Goal: Task Accomplishment & Management: Complete application form

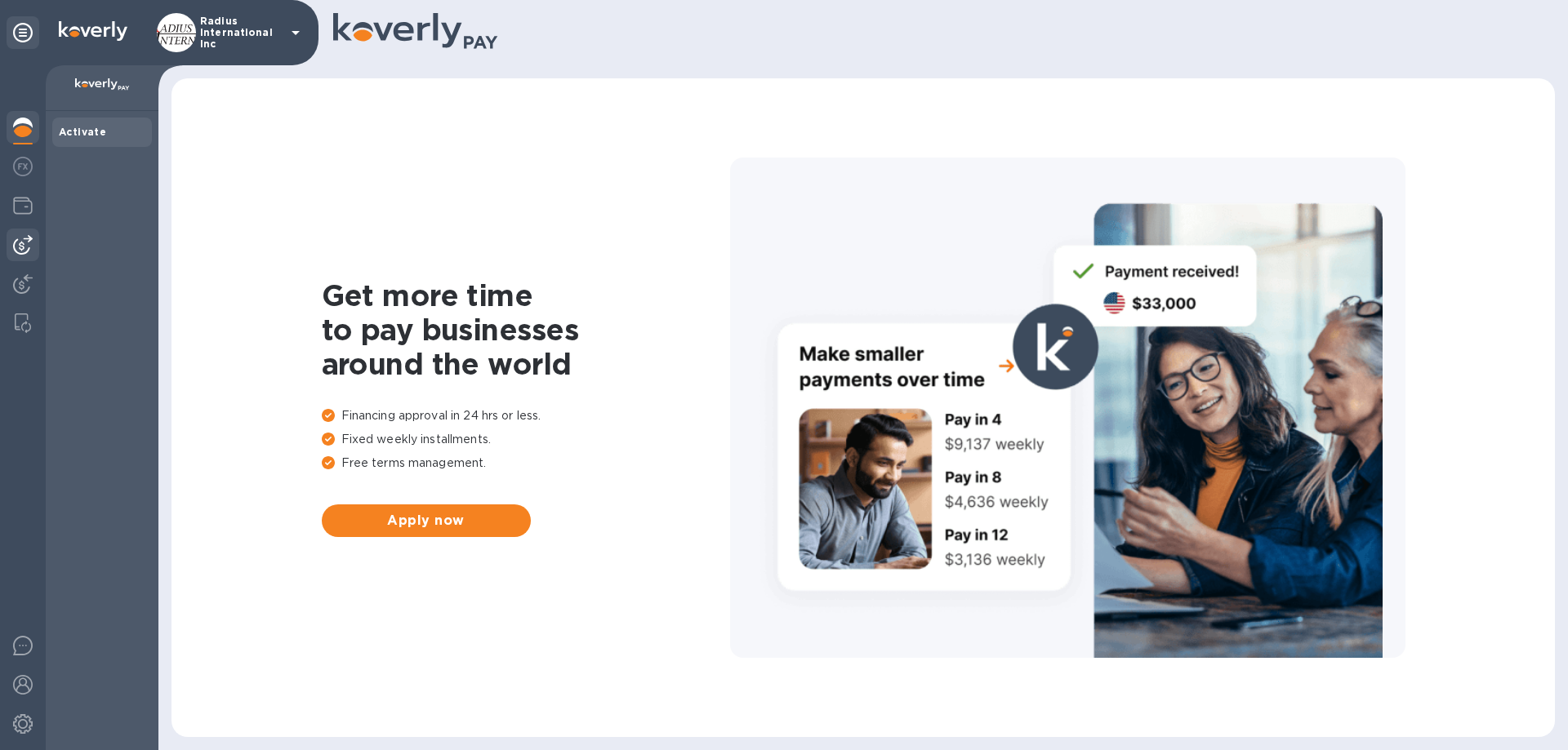
click at [18, 244] on img at bounding box center [22, 244] width 19 height 19
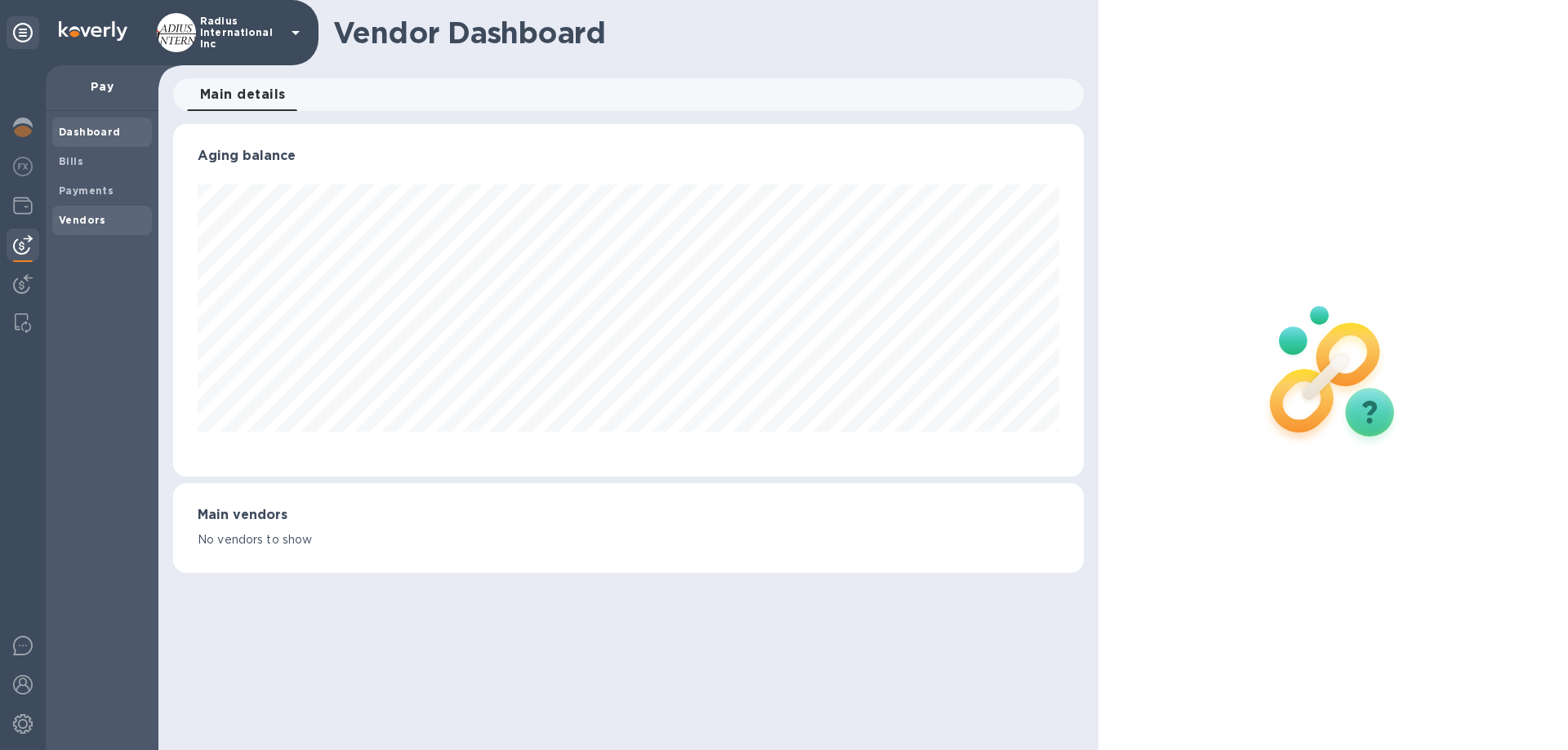
scroll to position [353, 910]
click at [80, 226] on b "Vendors" at bounding box center [82, 219] width 47 height 12
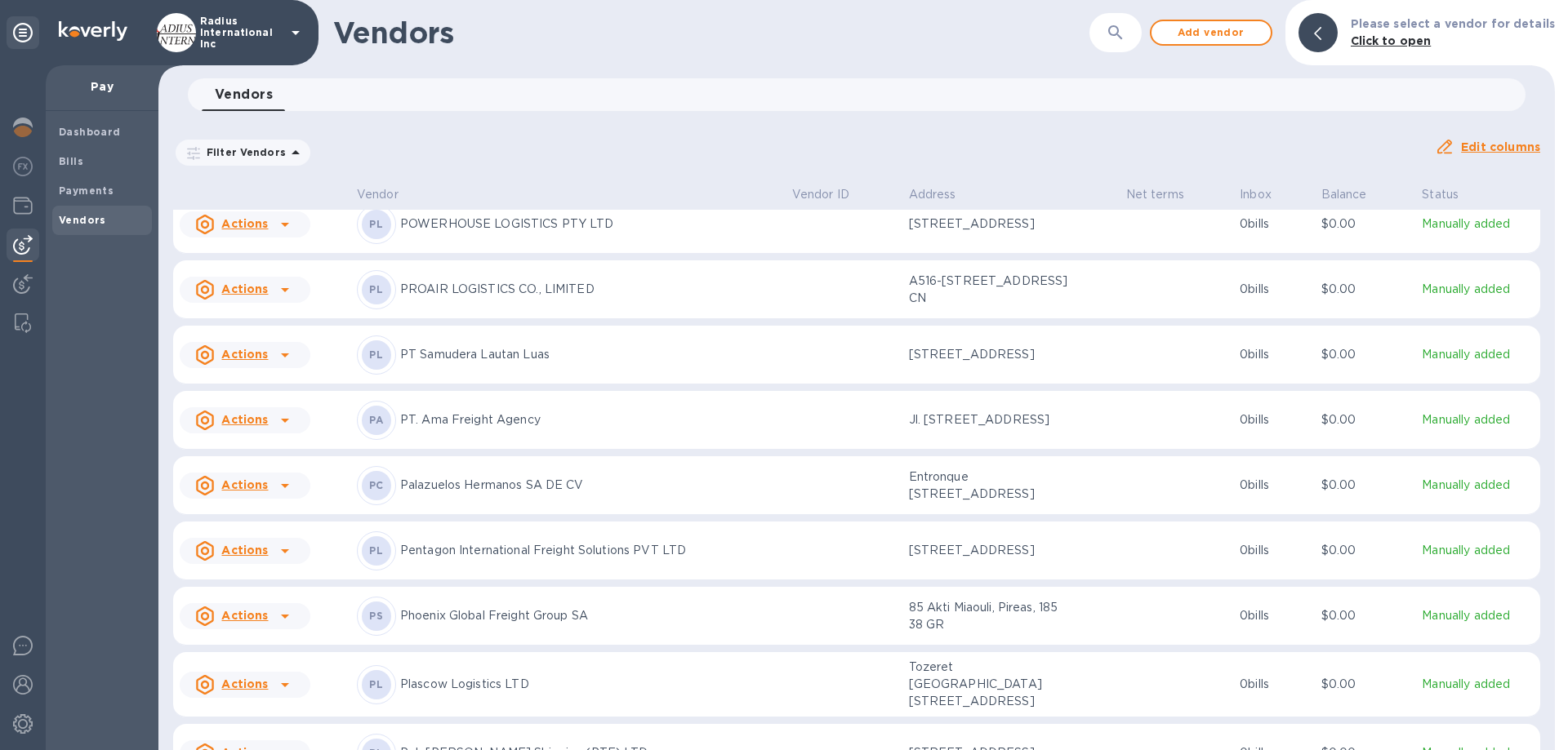
scroll to position [10541, 0]
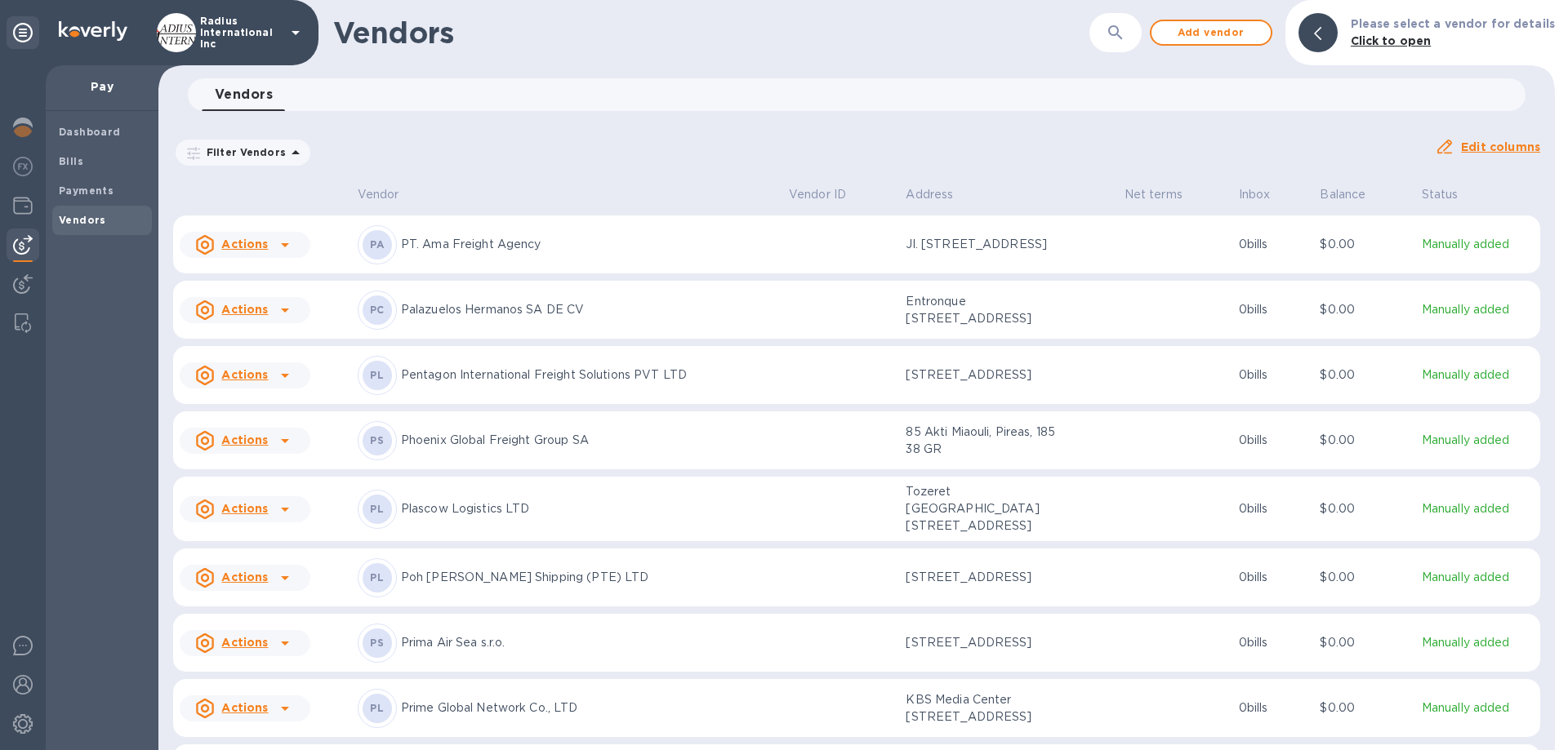
click at [563, 449] on p "Phoenix Global Freight Group SA" at bounding box center [588, 440] width 375 height 18
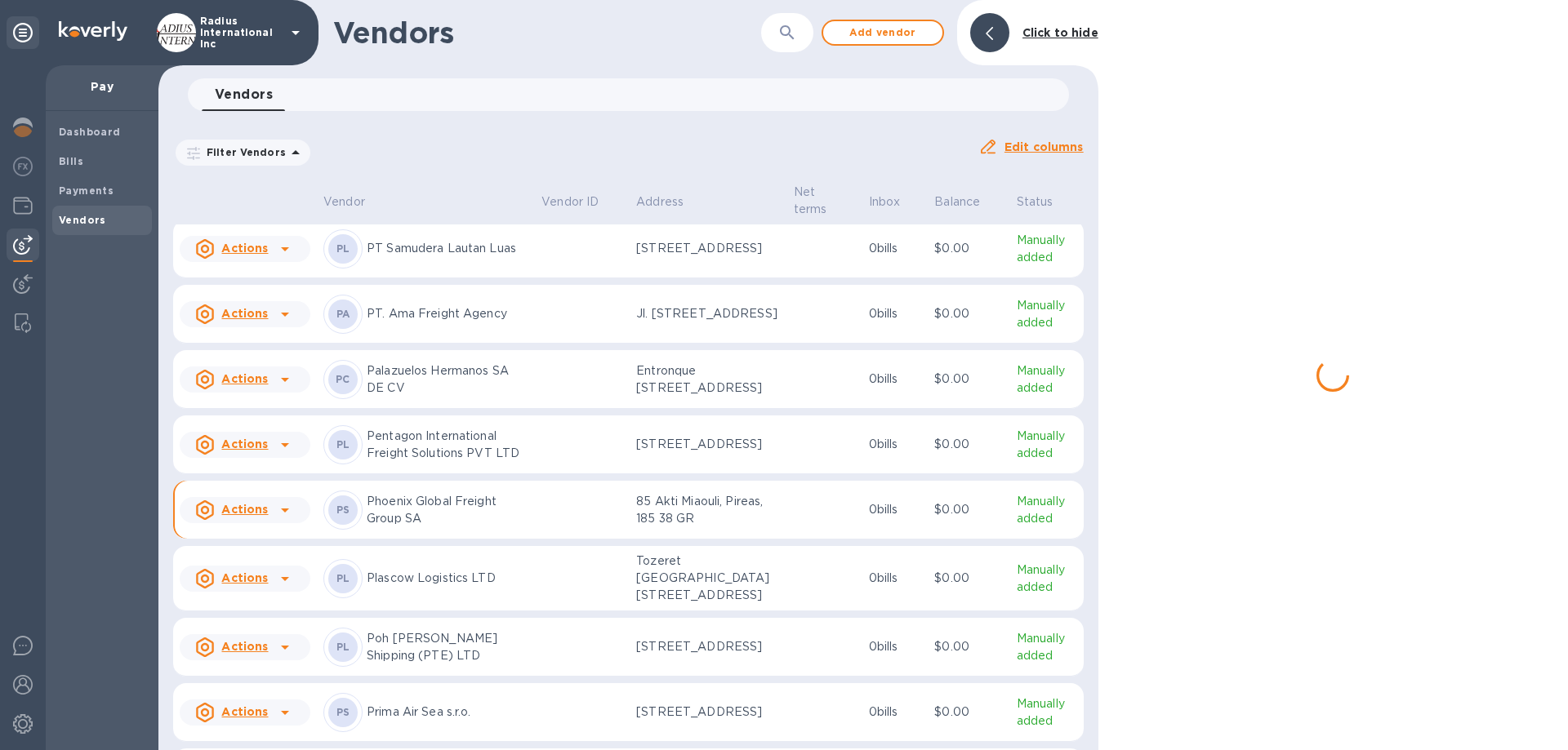
scroll to position [10721, 0]
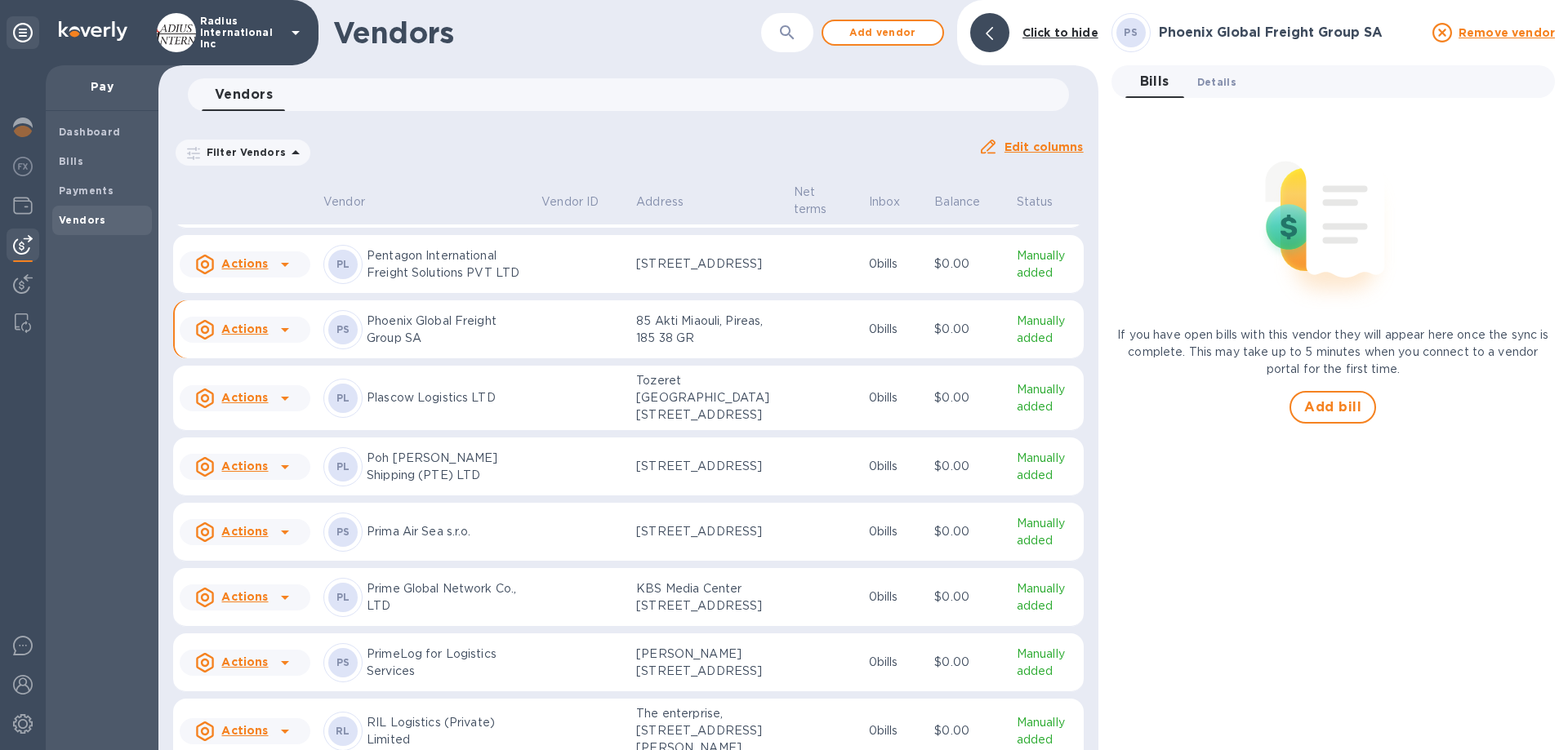
click at [1206, 71] on button "Details 0" at bounding box center [1217, 81] width 65 height 32
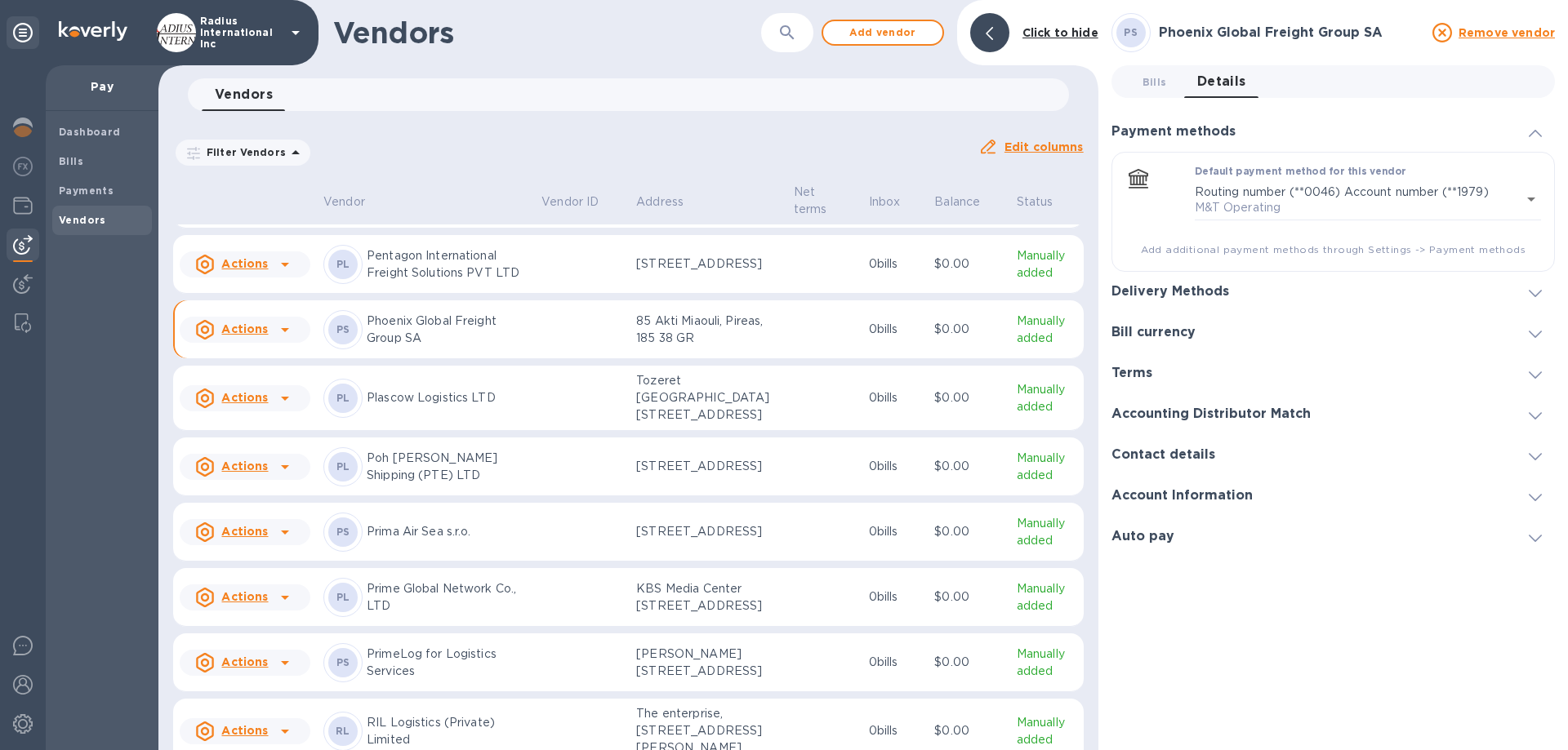
click at [1187, 287] on h3 "Delivery Methods" at bounding box center [1171, 291] width 118 height 16
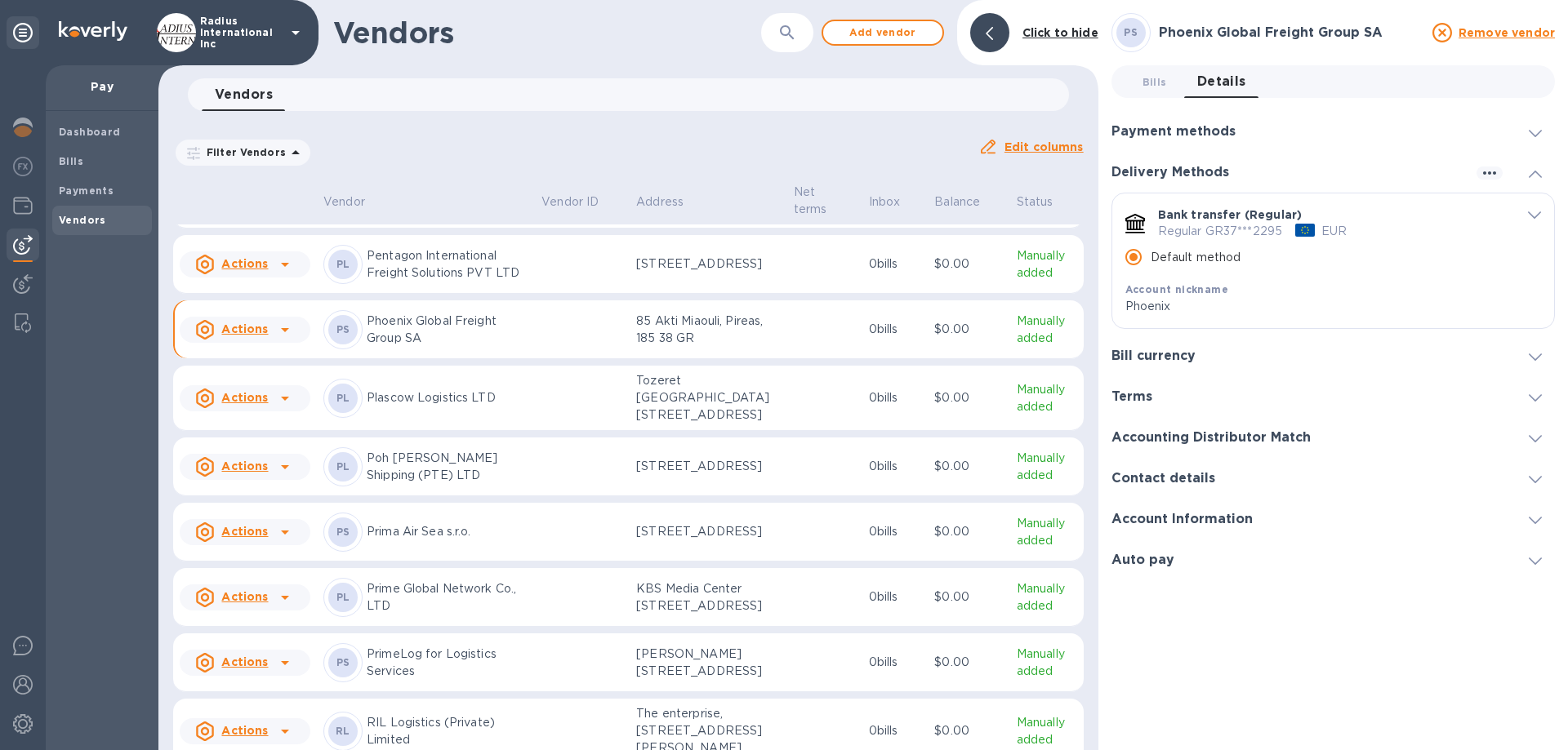
click at [1534, 213] on icon "default-method" at bounding box center [1535, 216] width 13 height 7
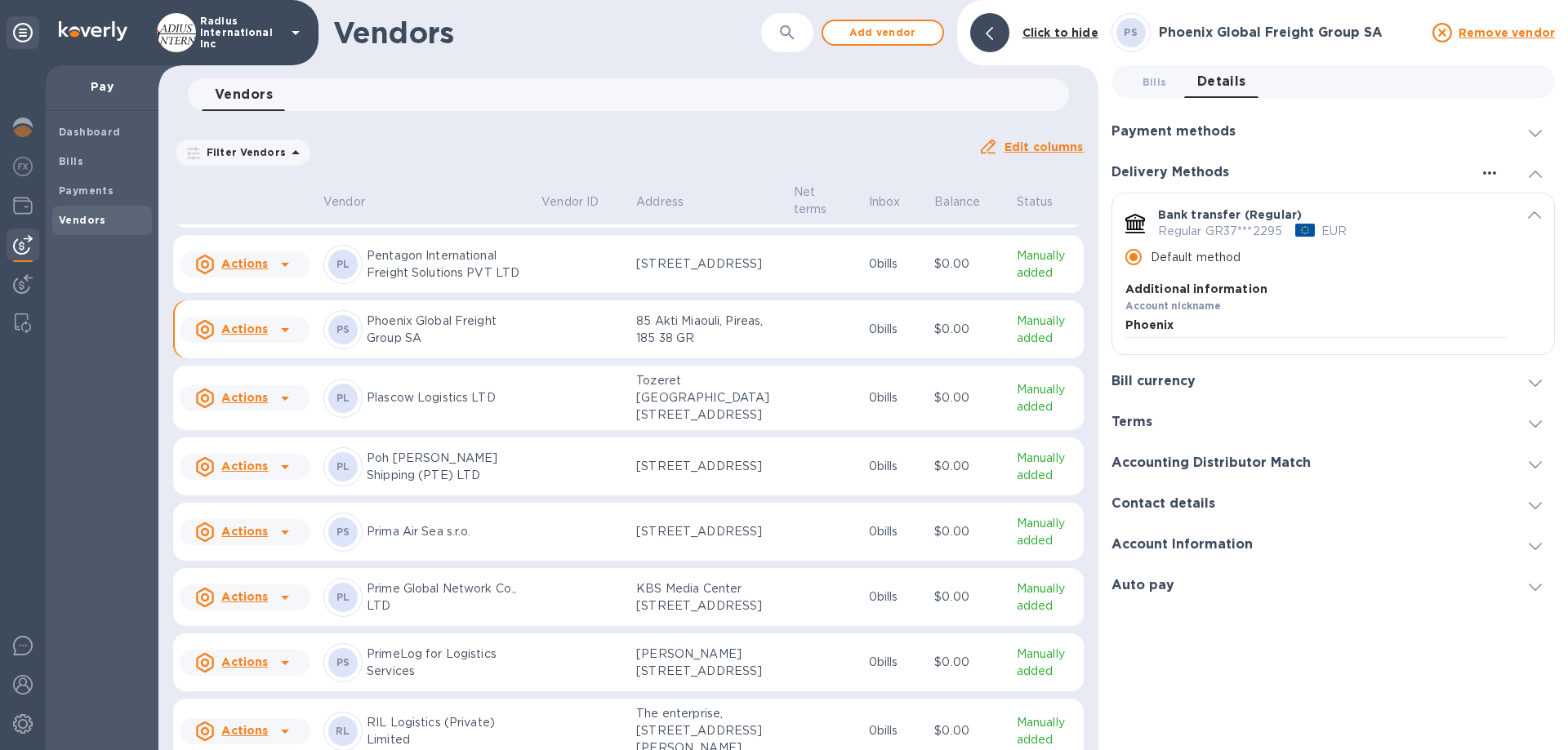
click at [1481, 170] on icon "button" at bounding box center [1490, 172] width 19 height 19
drag, startPoint x: 409, startPoint y: 592, endPoint x: 422, endPoint y: 589, distance: 13.3
click at [410, 592] on div at bounding box center [784, 375] width 1568 height 750
click at [442, 347] on p "Phoenix Global Freight Group SA" at bounding box center [447, 329] width 161 height 34
drag, startPoint x: 852, startPoint y: 583, endPoint x: 987, endPoint y: 585, distance: 135.0
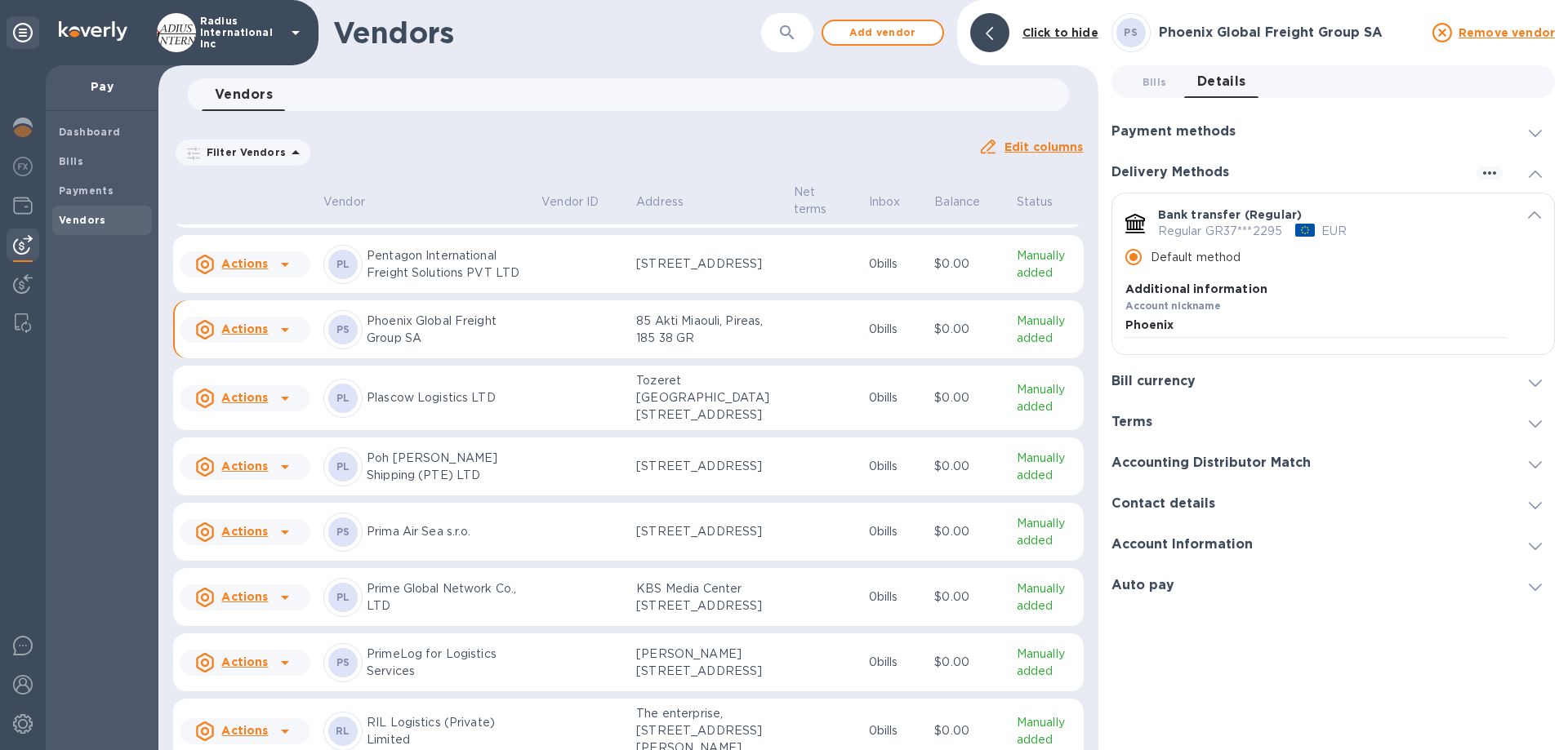
click at [863, 359] on td "0 bills" at bounding box center [896, 330] width 66 height 59
click at [1483, 163] on icon "button" at bounding box center [1490, 172] width 19 height 19
click at [1483, 84] on div at bounding box center [784, 375] width 1568 height 750
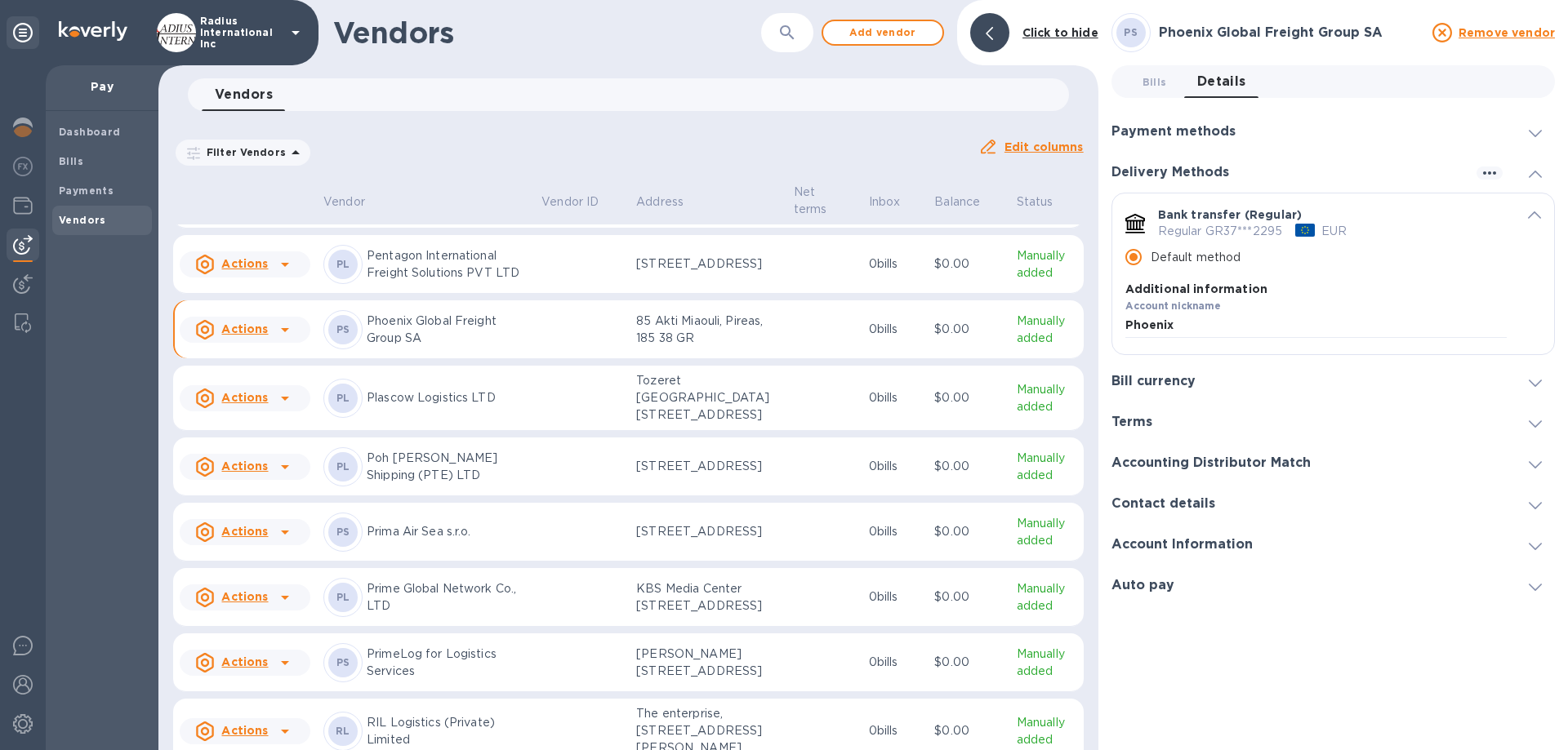
click at [1164, 390] on h3 "Bill currency" at bounding box center [1153, 381] width 84 height 16
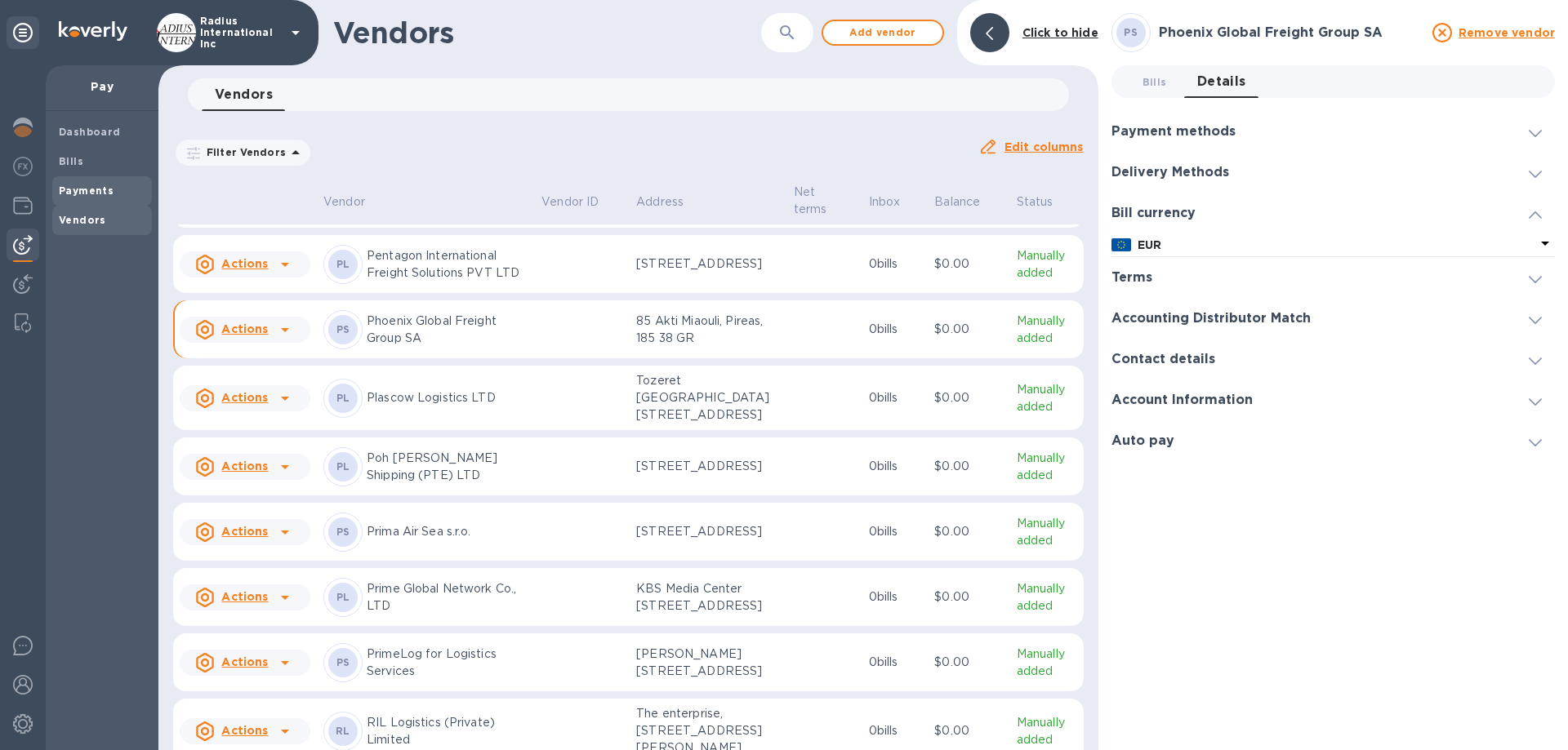
click at [108, 182] on span "Payments" at bounding box center [86, 191] width 54 height 17
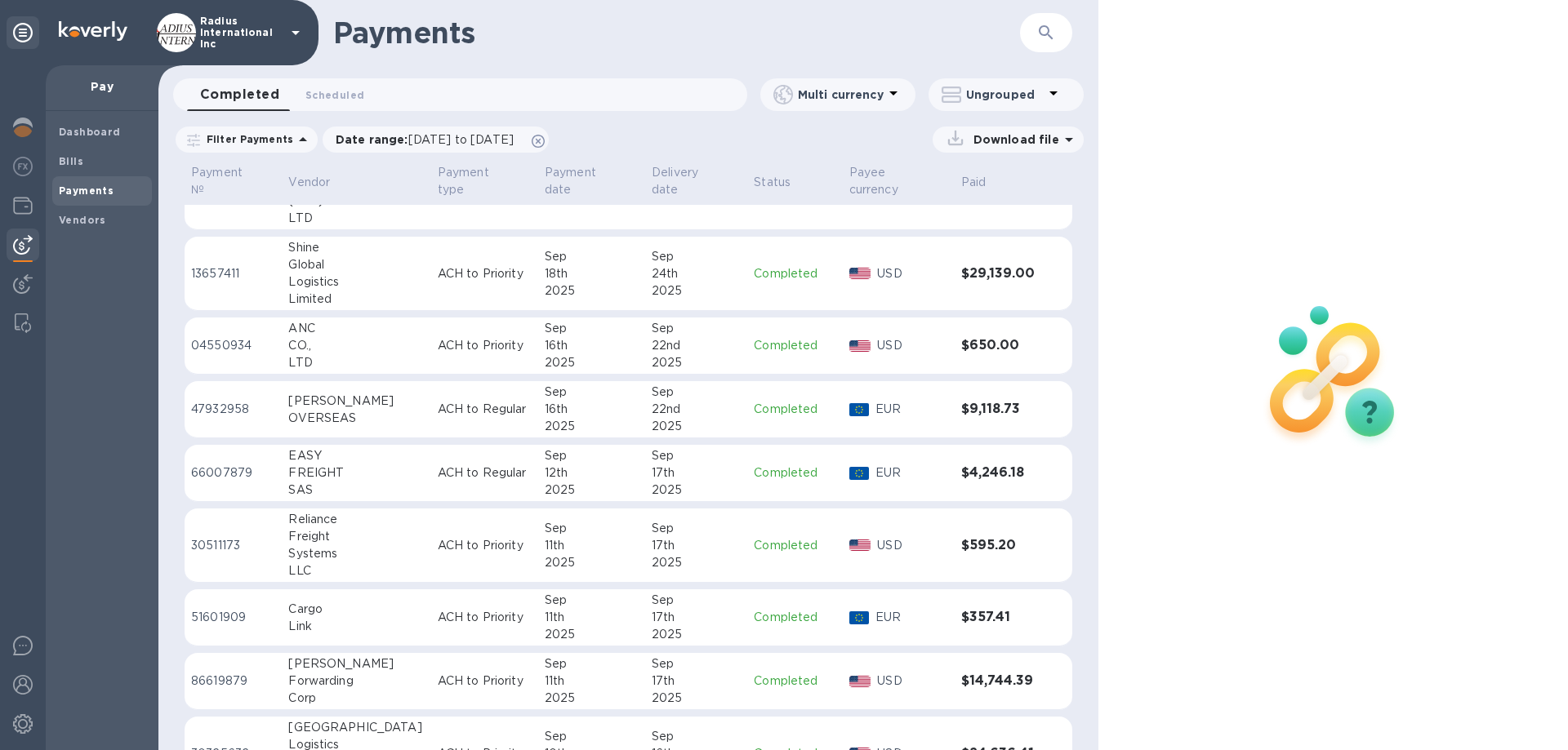
scroll to position [1794, 0]
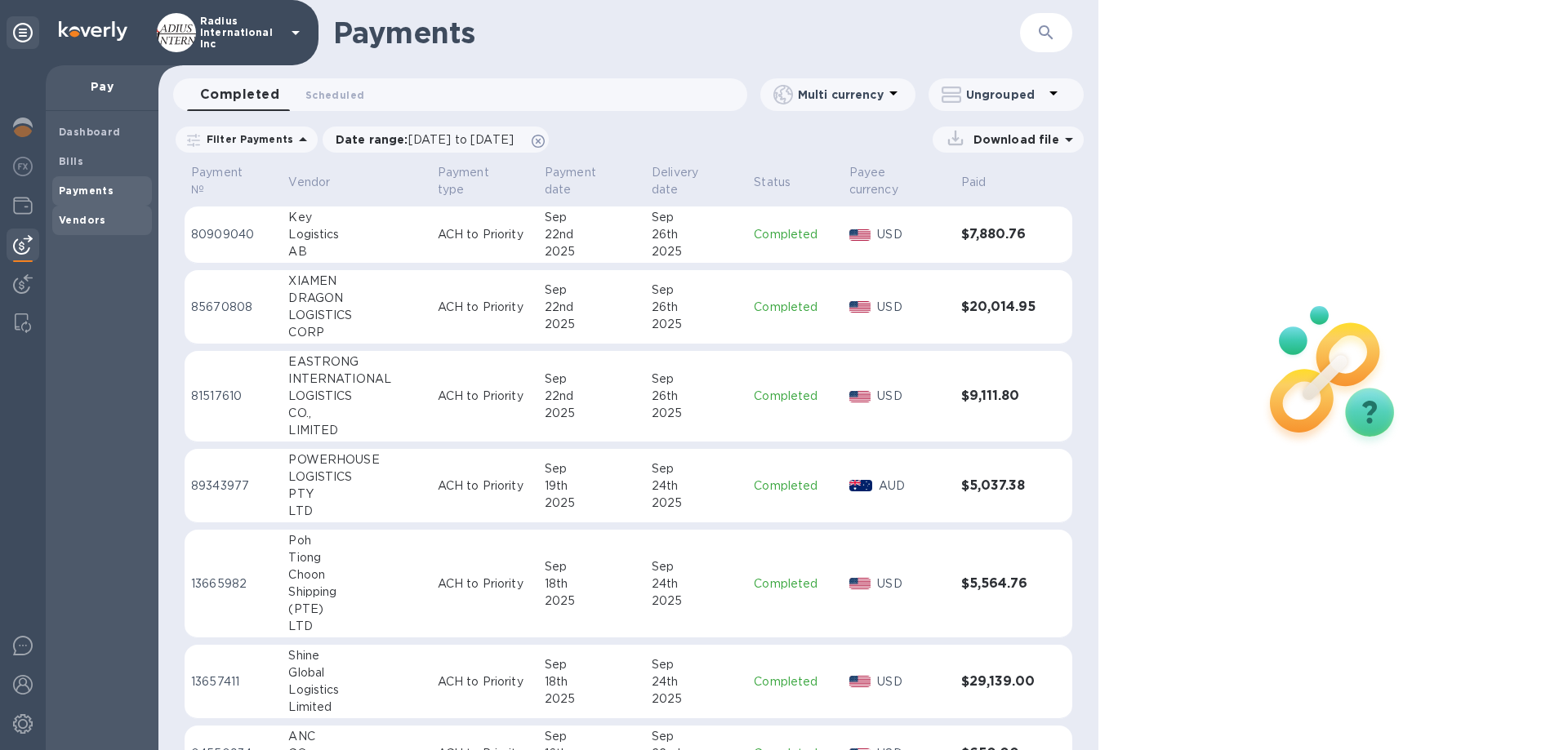
click at [84, 217] on b "Vendors" at bounding box center [82, 219] width 47 height 12
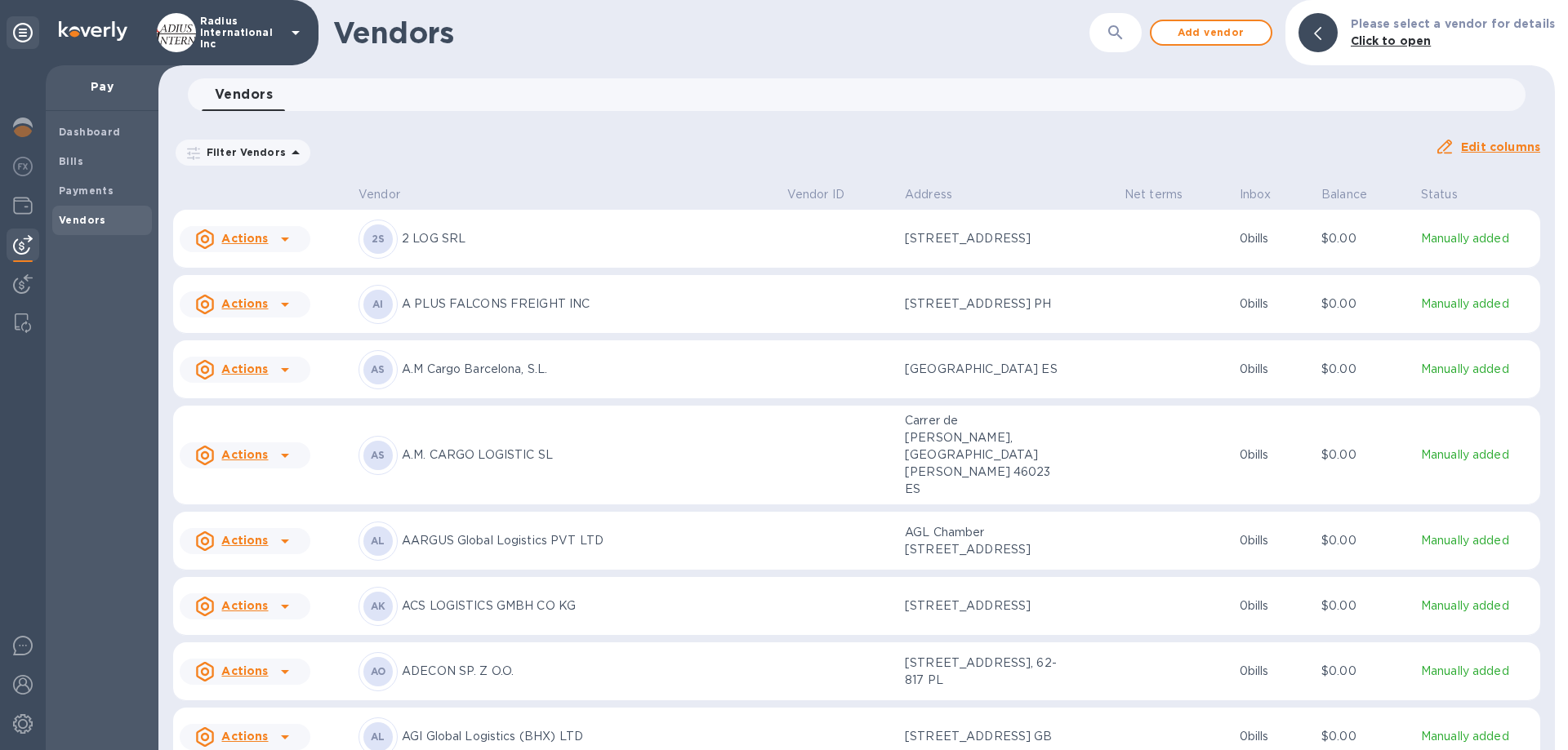
click at [84, 218] on b "Vendors" at bounding box center [82, 219] width 47 height 12
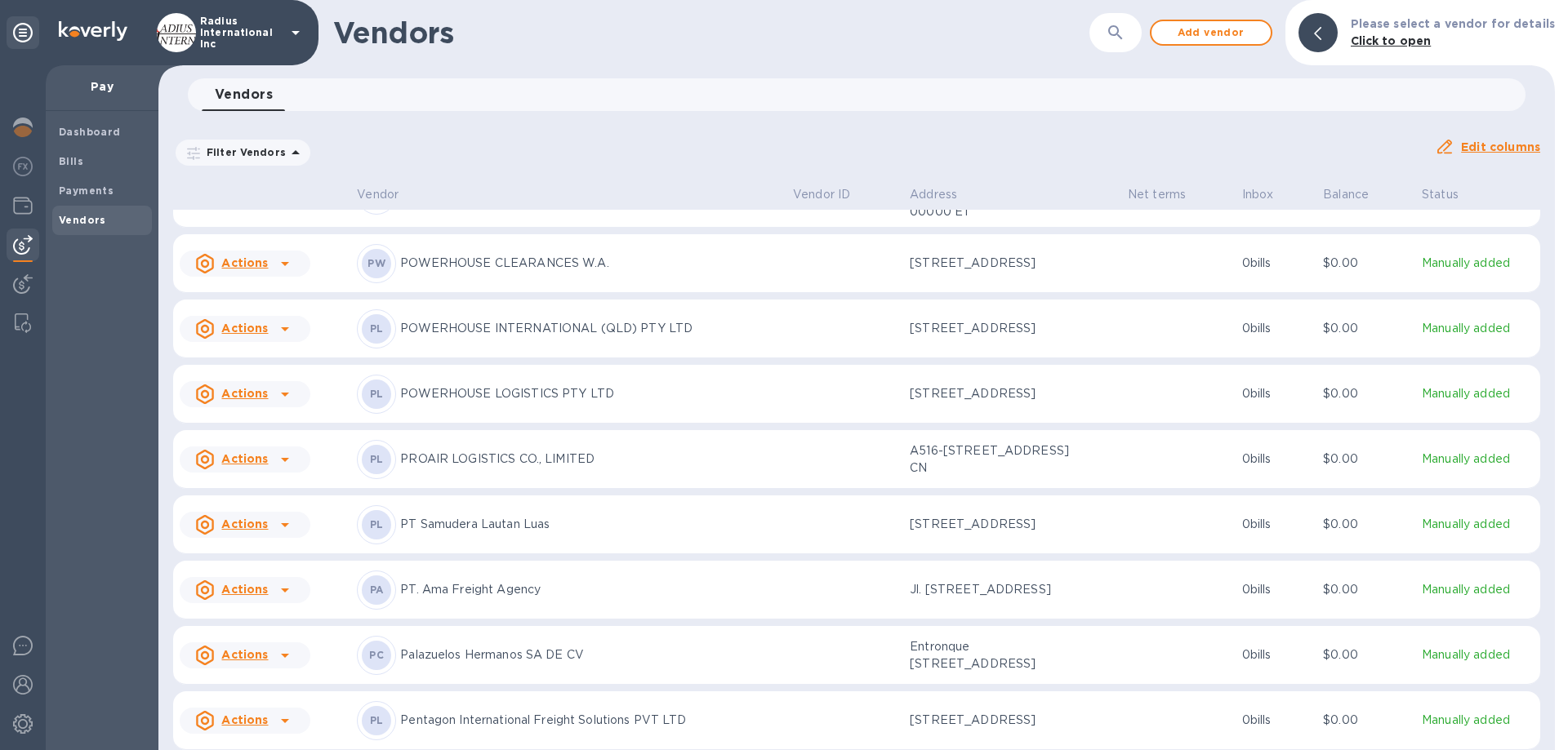
scroll to position [10096, 0]
click at [625, 383] on p "POWERHOUSE LOGISTICS PTY LTD" at bounding box center [590, 392] width 380 height 18
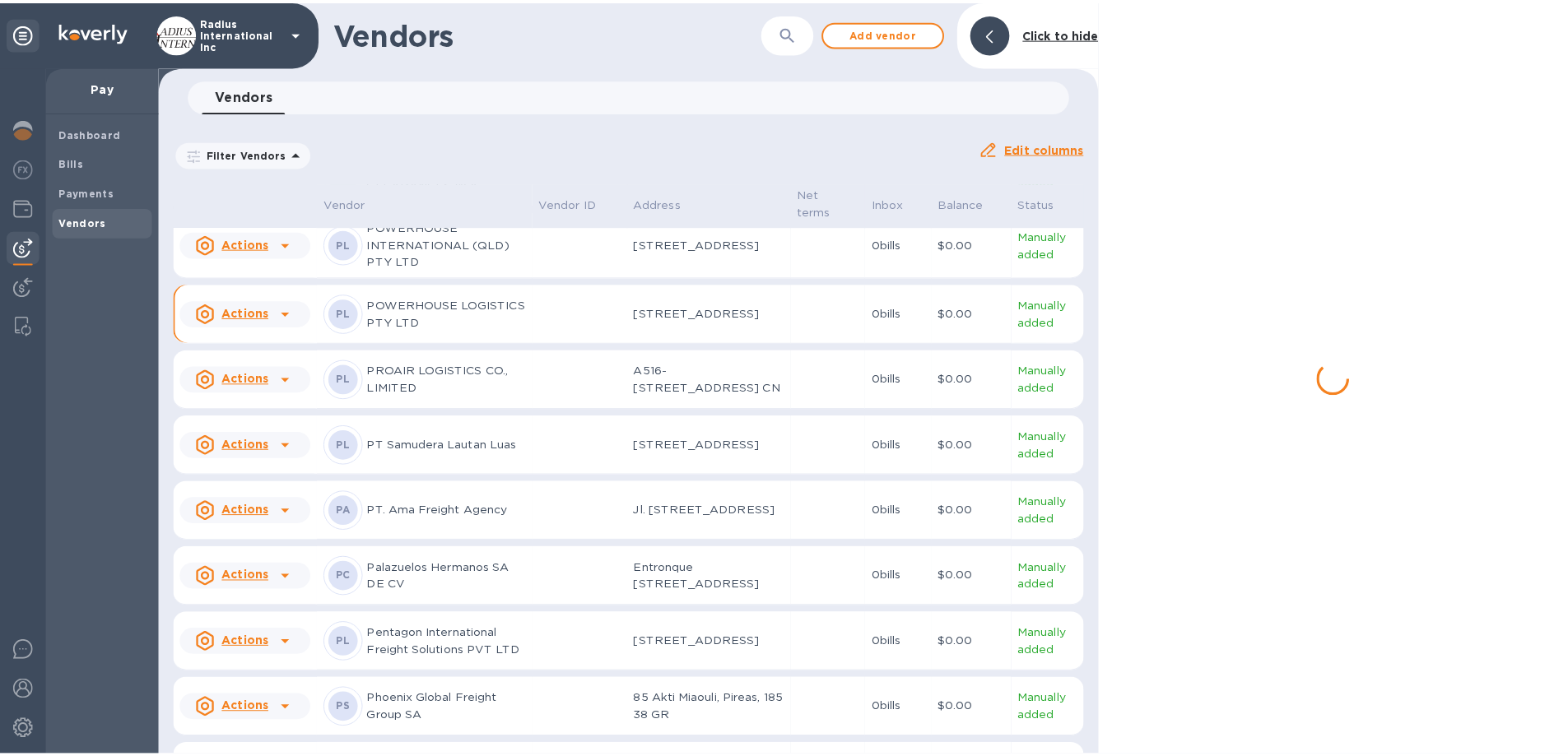
scroll to position [10290, 0]
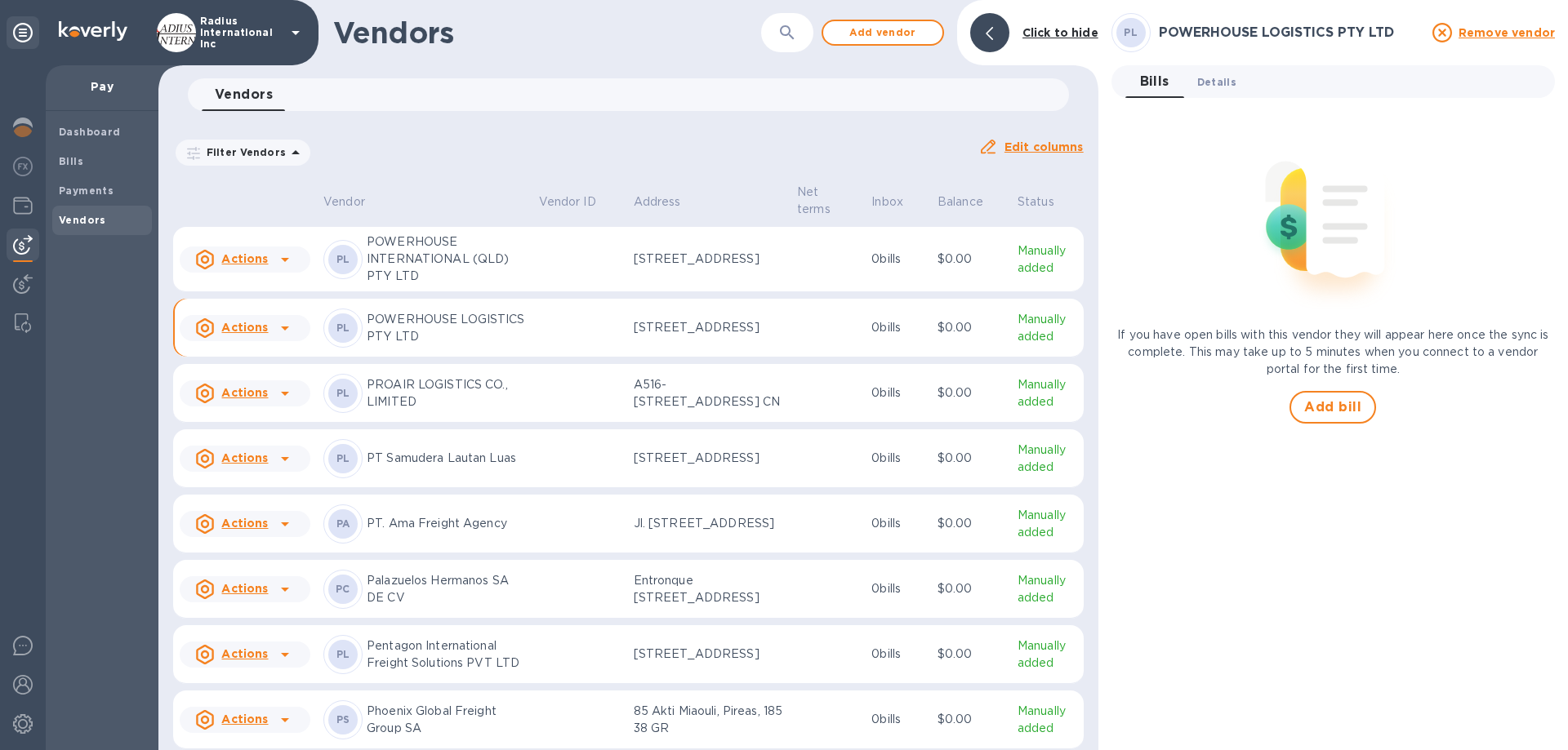
click at [1215, 86] on span "Details 0" at bounding box center [1217, 82] width 40 height 18
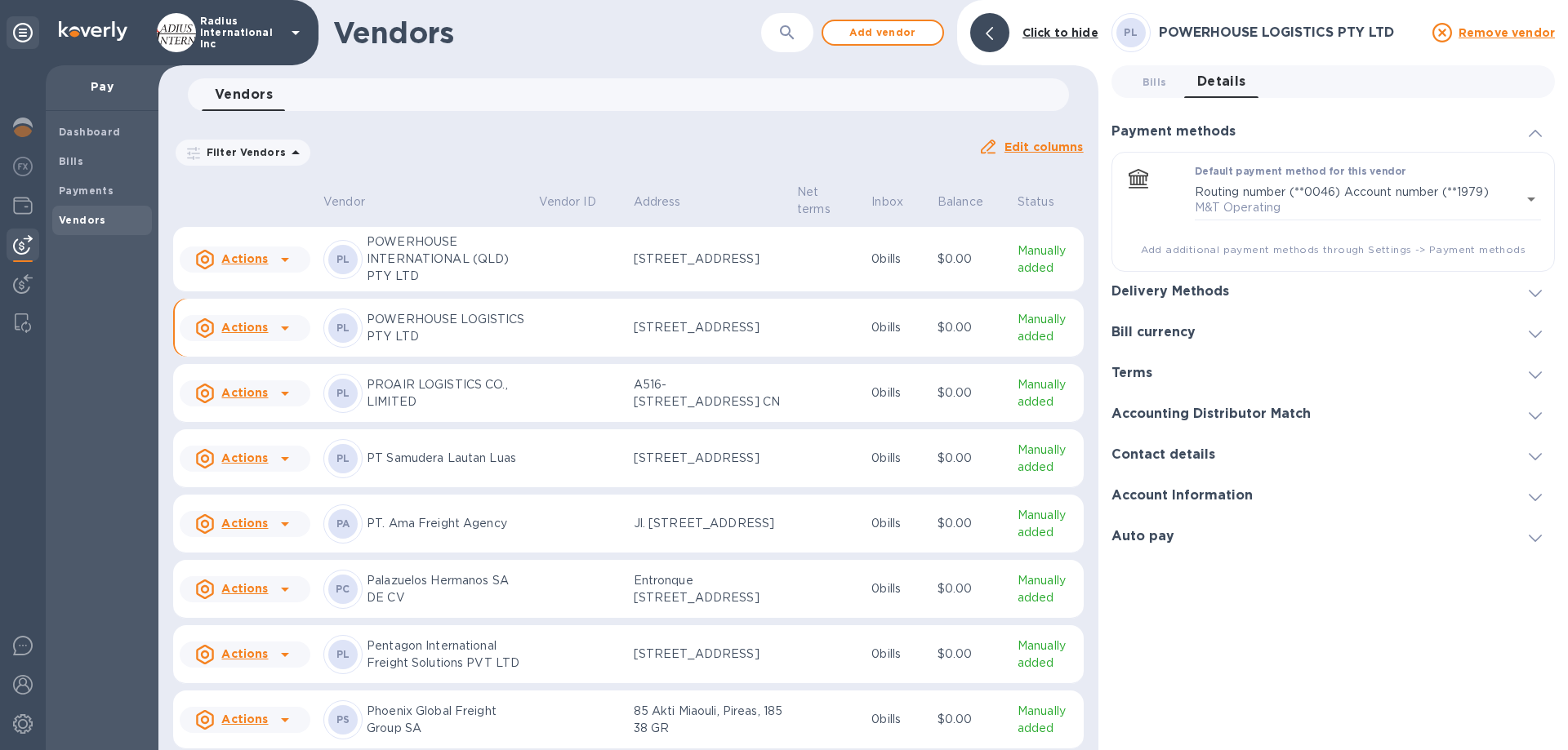
click at [1208, 290] on h3 "Delivery Methods" at bounding box center [1171, 291] width 118 height 16
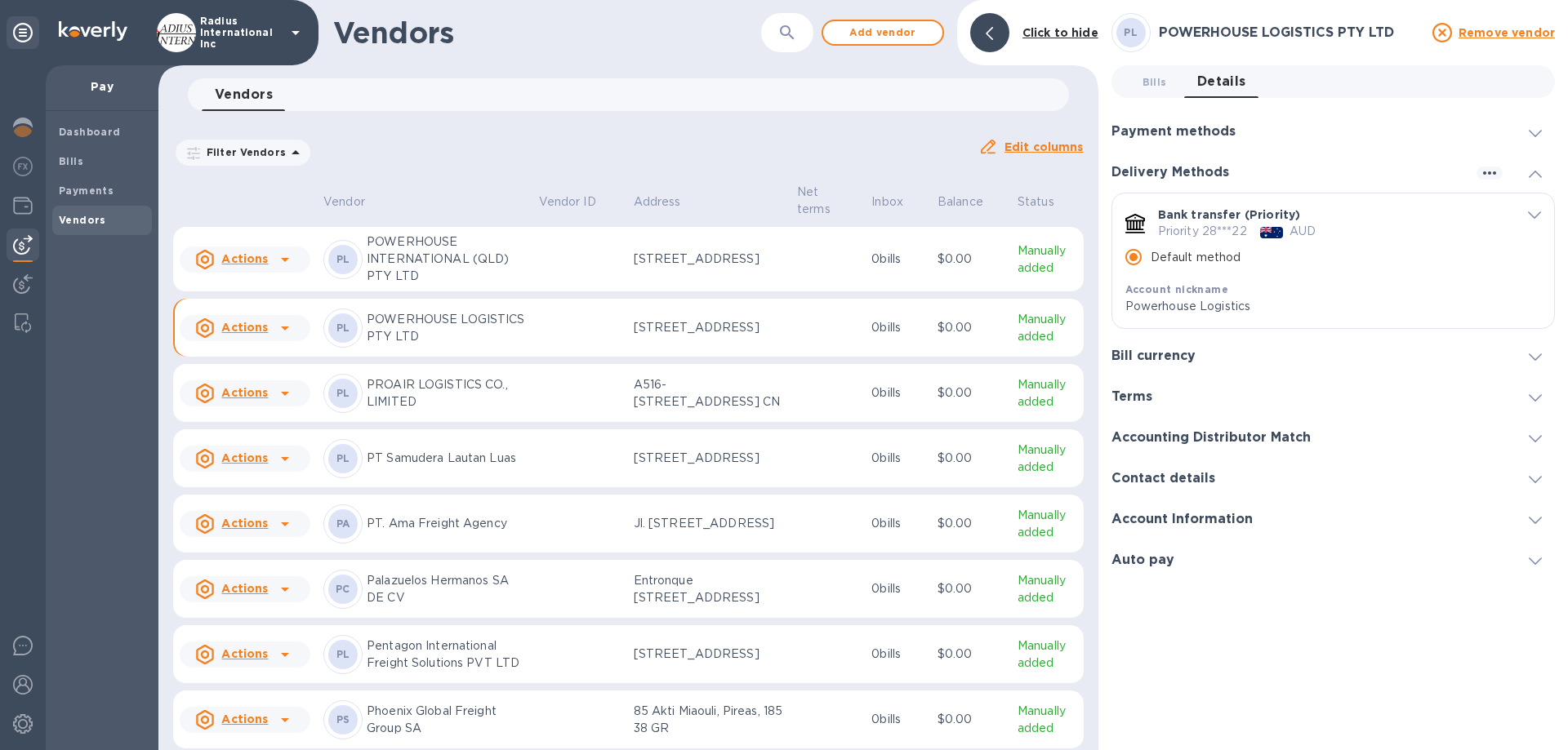
click at [1150, 84] on span "Bills 0" at bounding box center [1155, 82] width 25 height 18
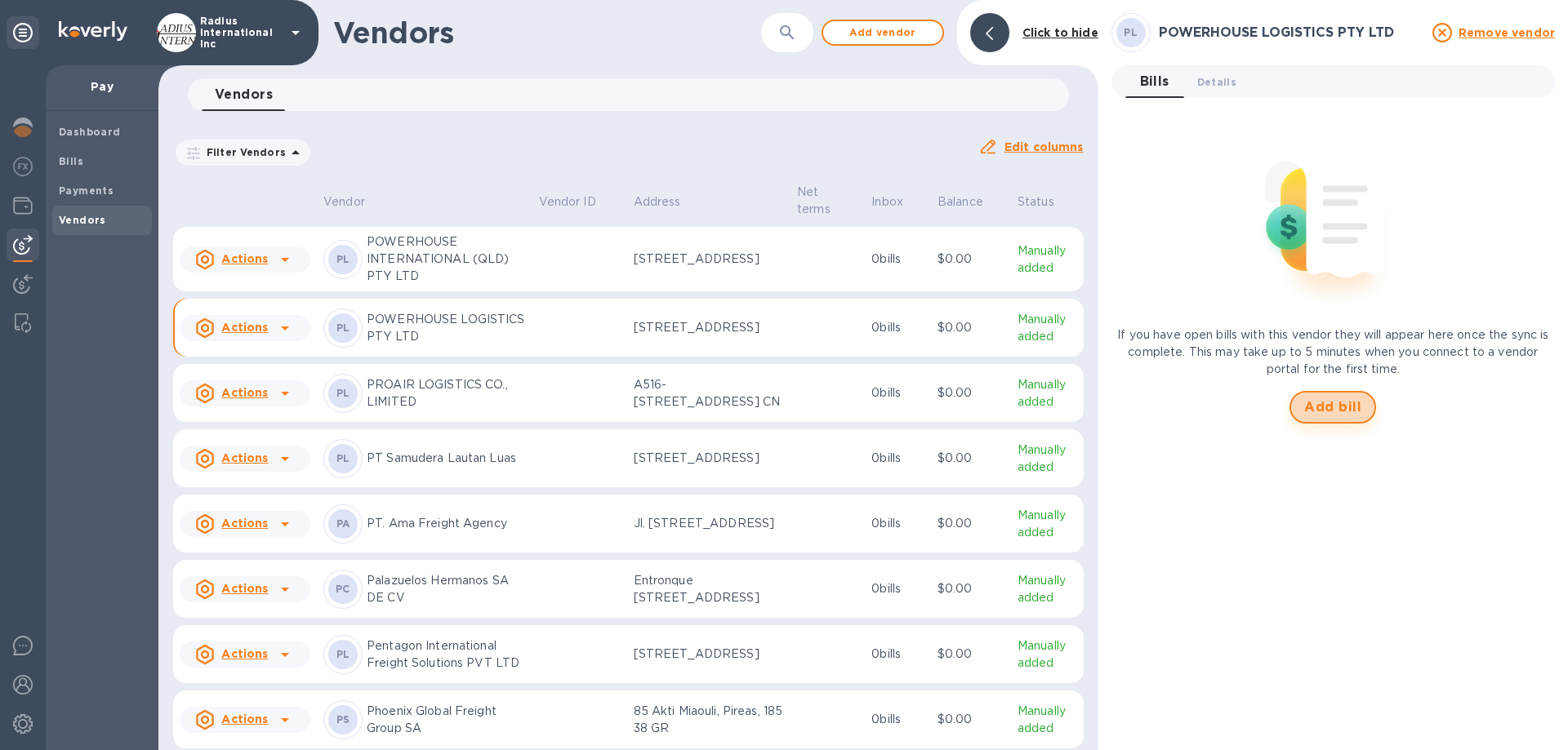
click at [1346, 404] on span "Add bill" at bounding box center [1333, 407] width 57 height 19
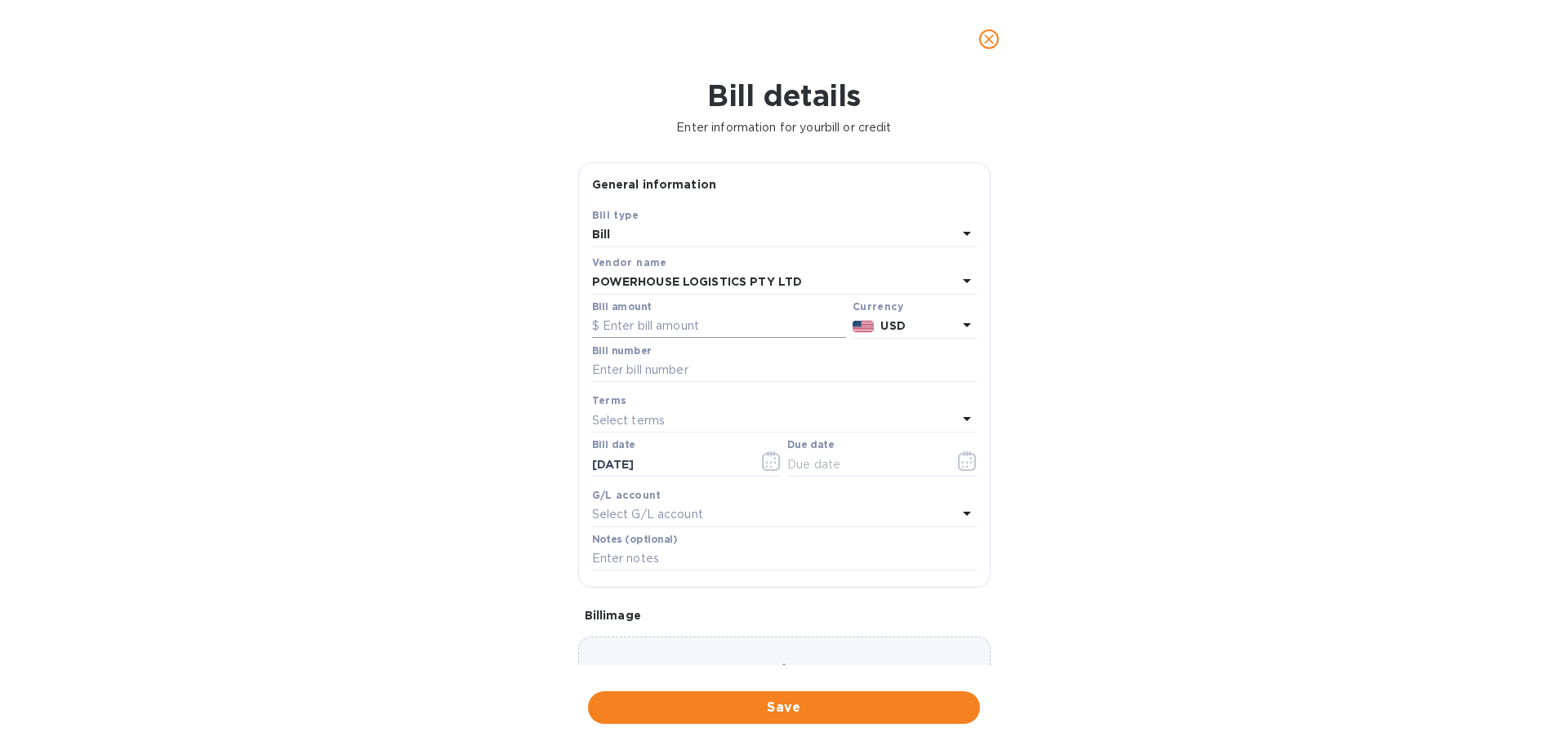
drag, startPoint x: 732, startPoint y: 324, endPoint x: 809, endPoint y: 322, distance: 77.0
click at [732, 324] on input "text" at bounding box center [719, 326] width 254 height 25
click at [865, 321] on img at bounding box center [864, 326] width 22 height 11
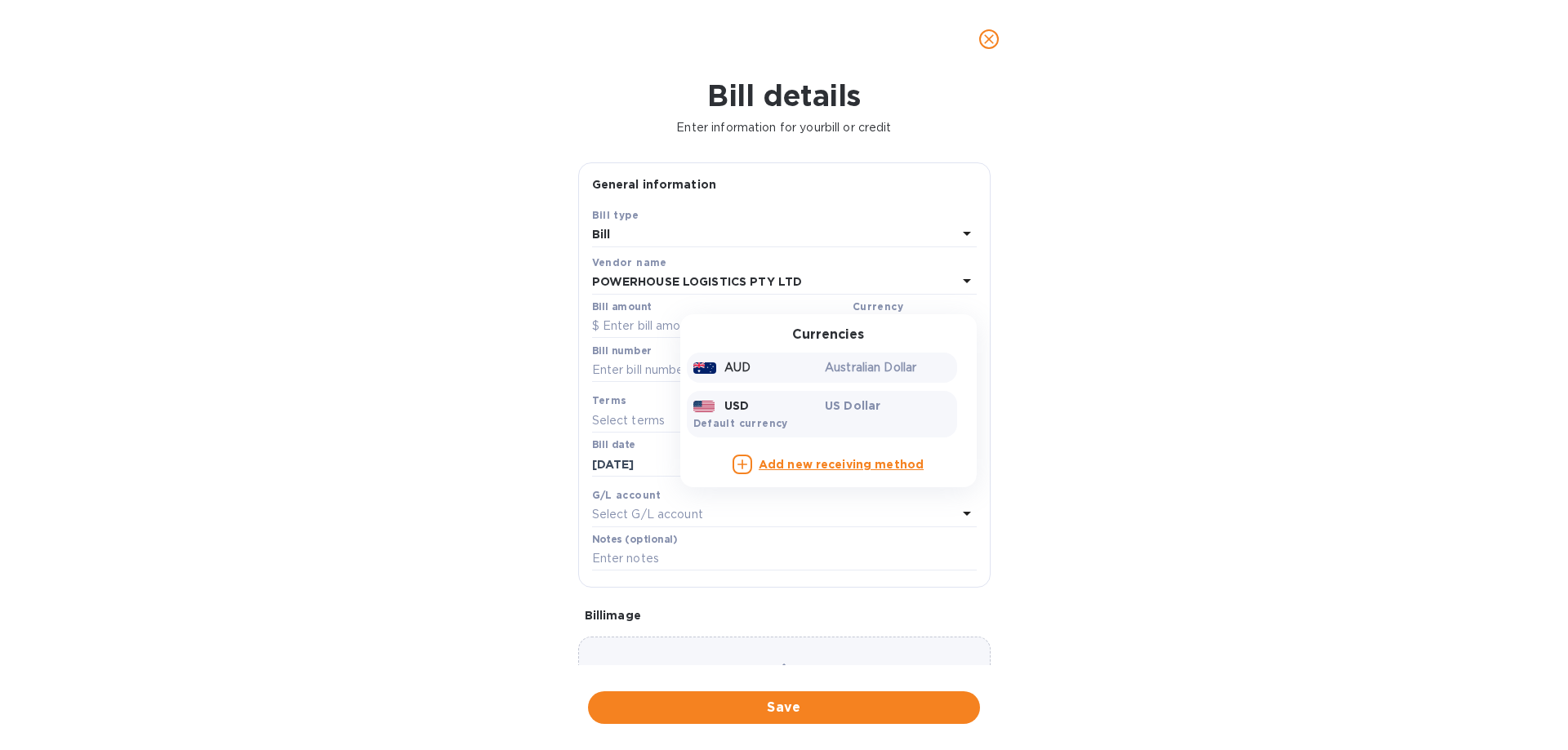
click at [851, 362] on p "Australian Dollar" at bounding box center [888, 368] width 125 height 18
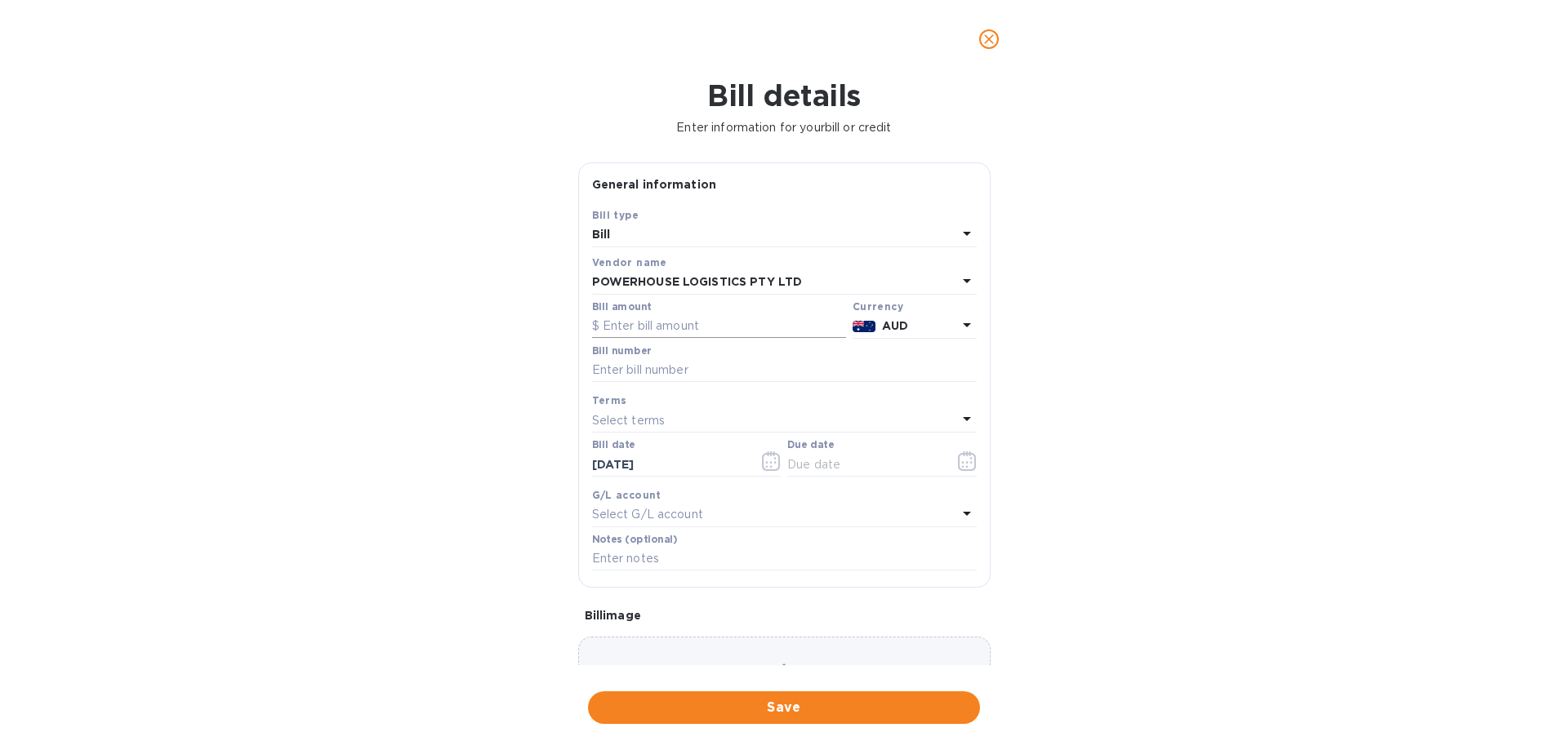
click at [719, 334] on input "text" at bounding box center [719, 326] width 254 height 25
type input "34,053.32"
type input "SOA"
click at [810, 454] on input "text" at bounding box center [864, 464] width 154 height 25
click at [958, 455] on icon "button" at bounding box center [967, 461] width 18 height 19
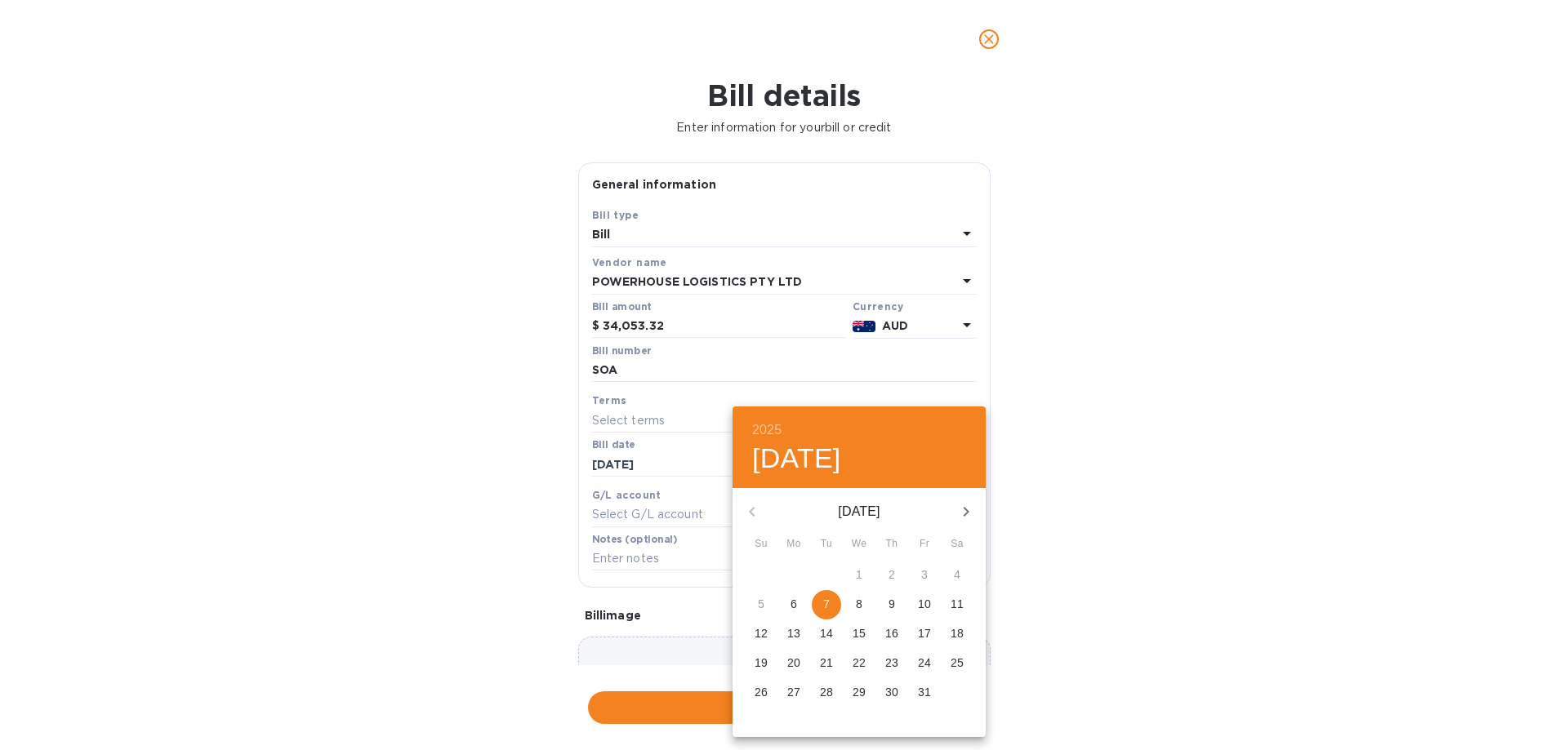
drag, startPoint x: 825, startPoint y: 600, endPoint x: 886, endPoint y: 599, distance: 61.0
click at [828, 600] on p "7" at bounding box center [826, 604] width 6 height 17
type input "[DATE]"
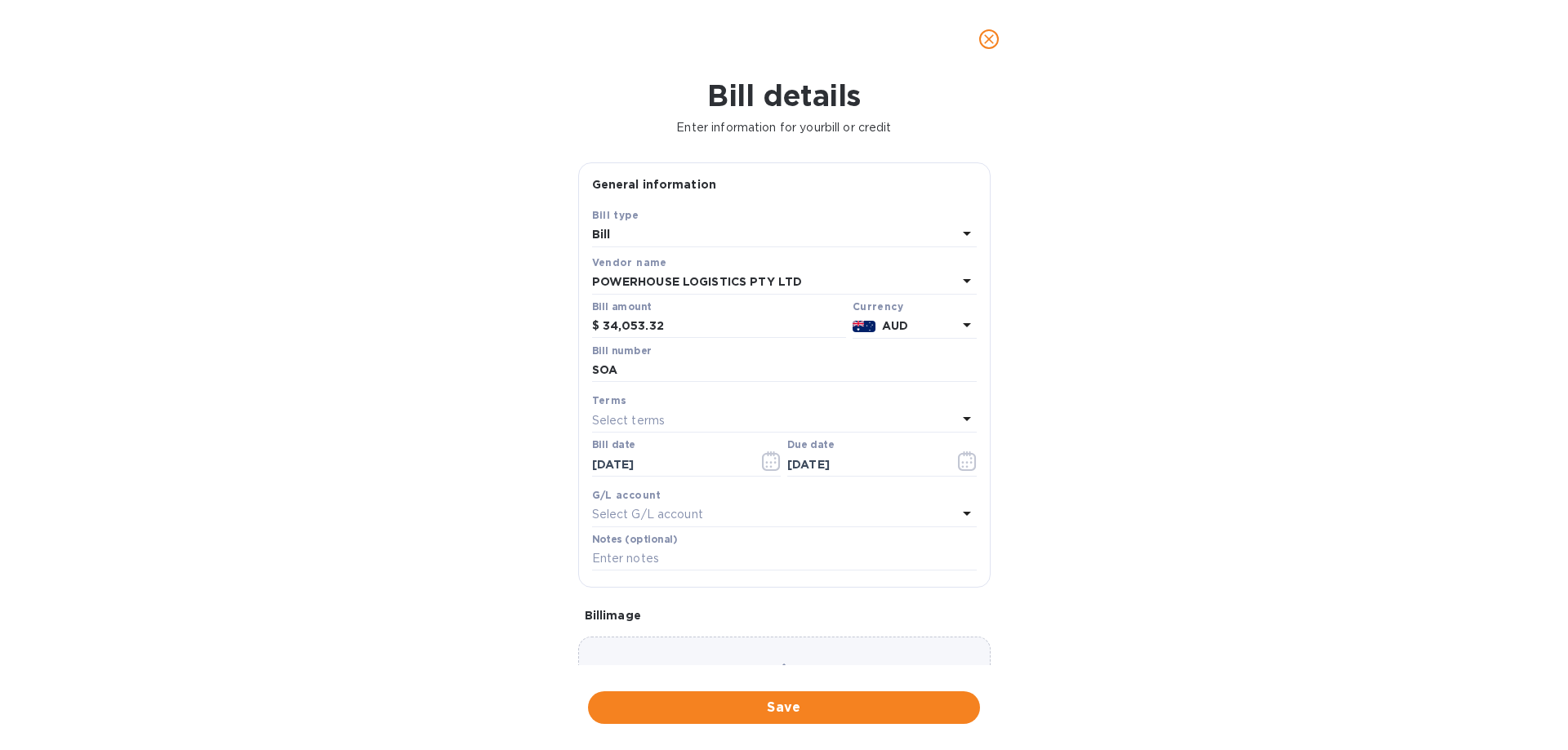
drag, startPoint x: 1172, startPoint y: 576, endPoint x: 886, endPoint y: 726, distance: 322.9
click at [1161, 579] on div "2025 Tue, Oct [DATE] Mo Tu We Th Fr Sa 28 29 30 1 2 3 4 5 6 7 8 9 10 11 12 13 1…" at bounding box center [784, 375] width 1568 height 750
click at [875, 706] on span "Save" at bounding box center [784, 708] width 366 height 19
drag, startPoint x: 674, startPoint y: 371, endPoint x: 731, endPoint y: 368, distance: 57.1
click at [674, 371] on input "SOA" at bounding box center [784, 370] width 384 height 25
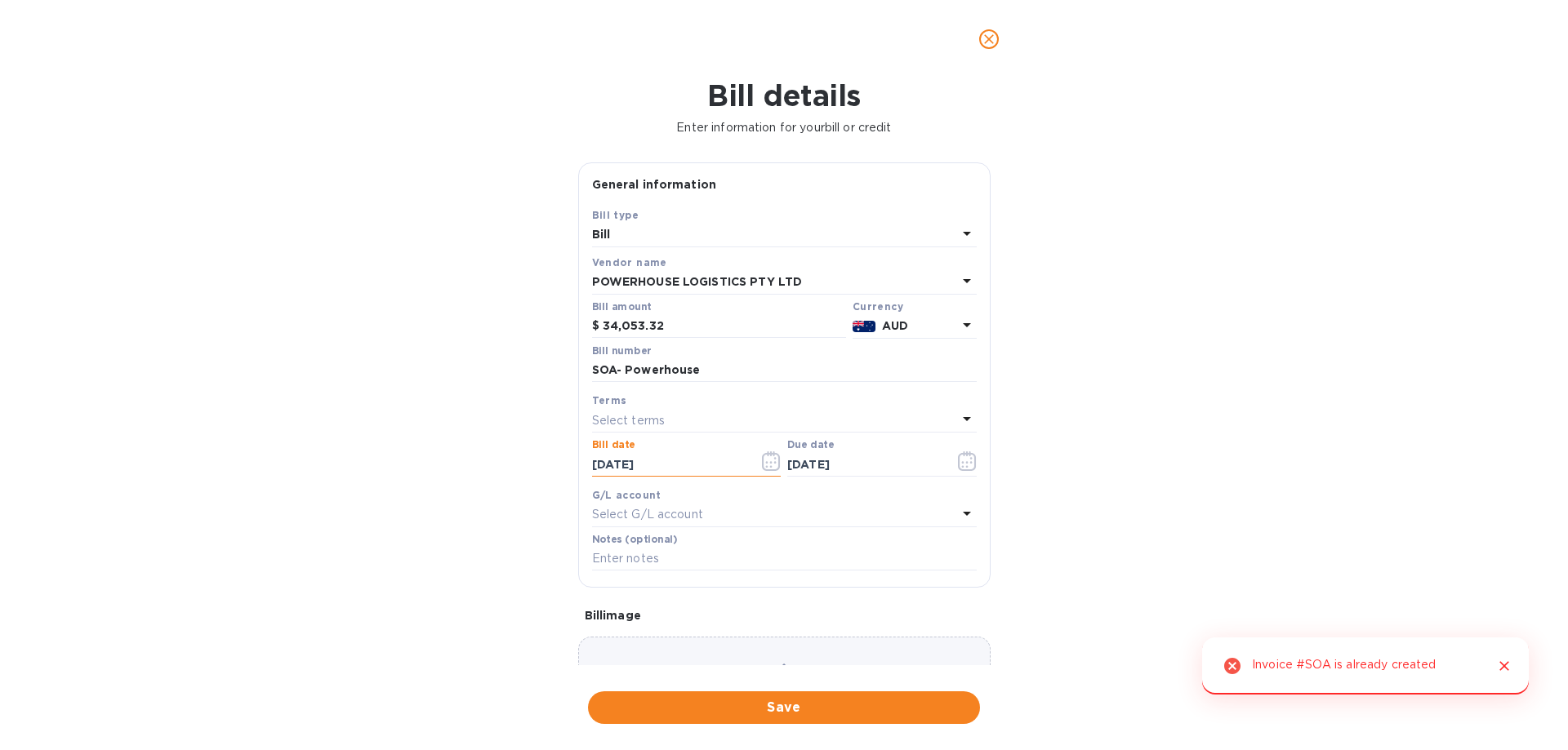
click at [931, 701] on span "Save" at bounding box center [784, 708] width 366 height 19
click at [714, 371] on input "SOA- Powerhouse" at bounding box center [784, 370] width 384 height 25
type input "SOA- Powerhouse June/July"
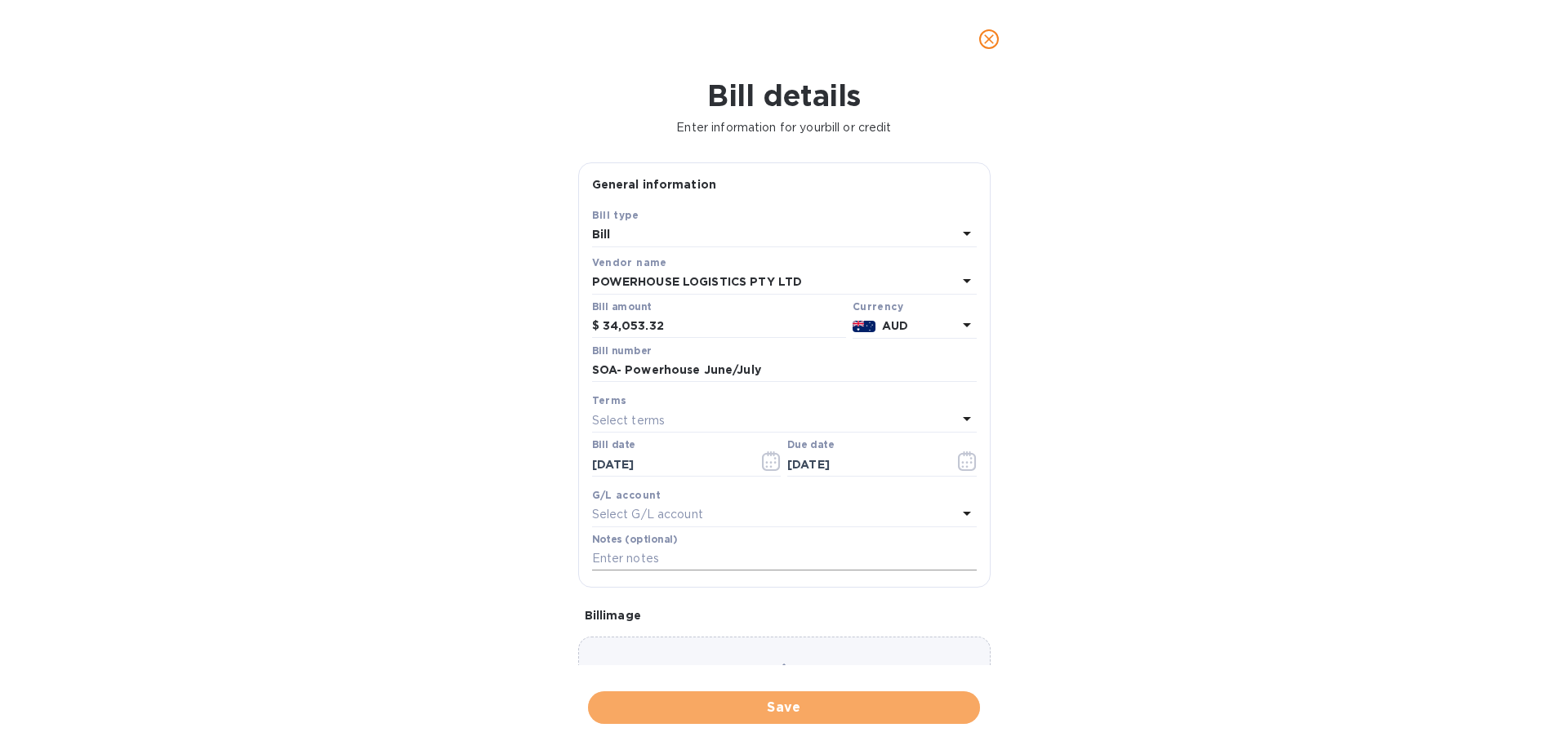
drag, startPoint x: 867, startPoint y: 702, endPoint x: 907, endPoint y: 568, distance: 139.8
click at [867, 697] on button "Save" at bounding box center [784, 708] width 392 height 32
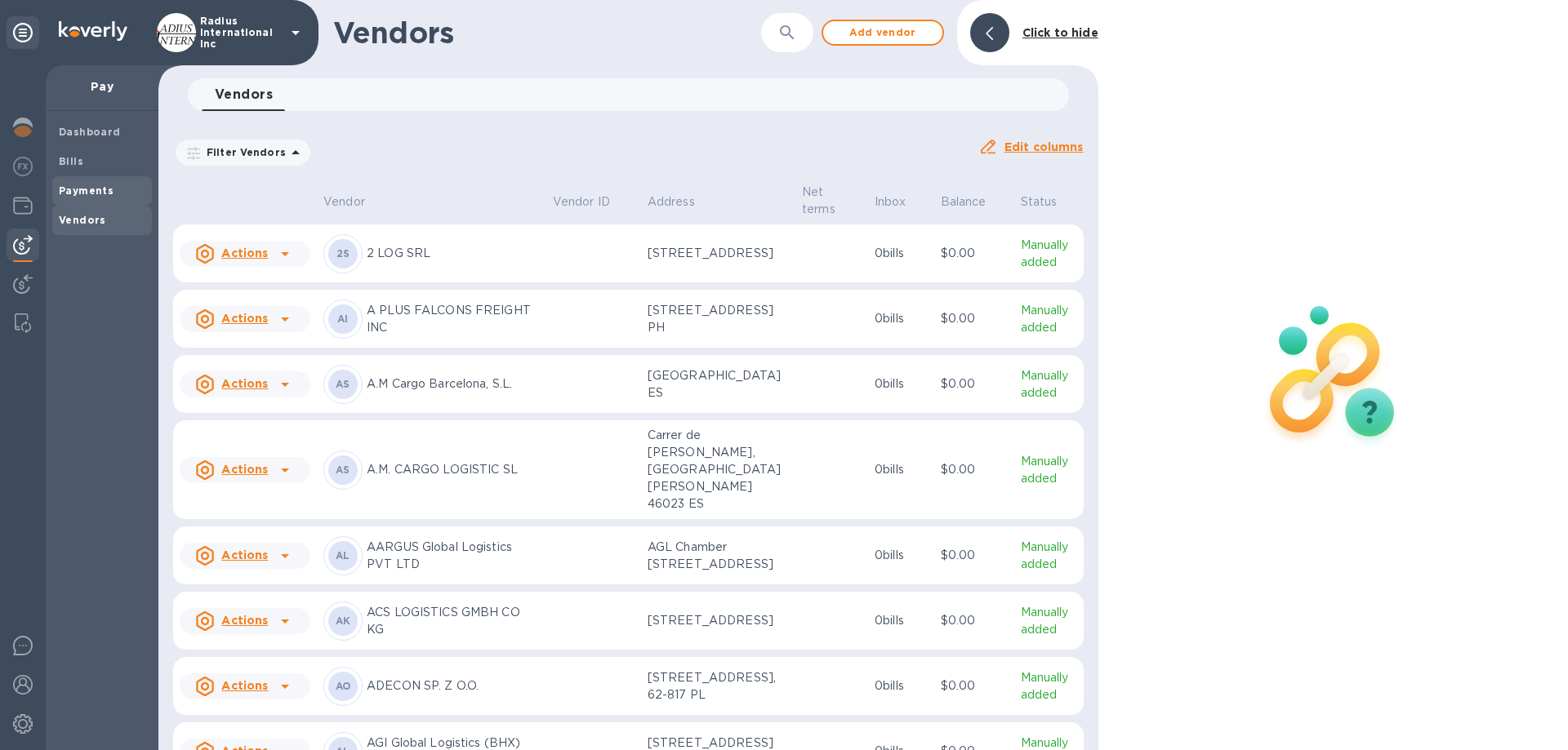
click at [74, 184] on b "Payments" at bounding box center [86, 190] width 54 height 12
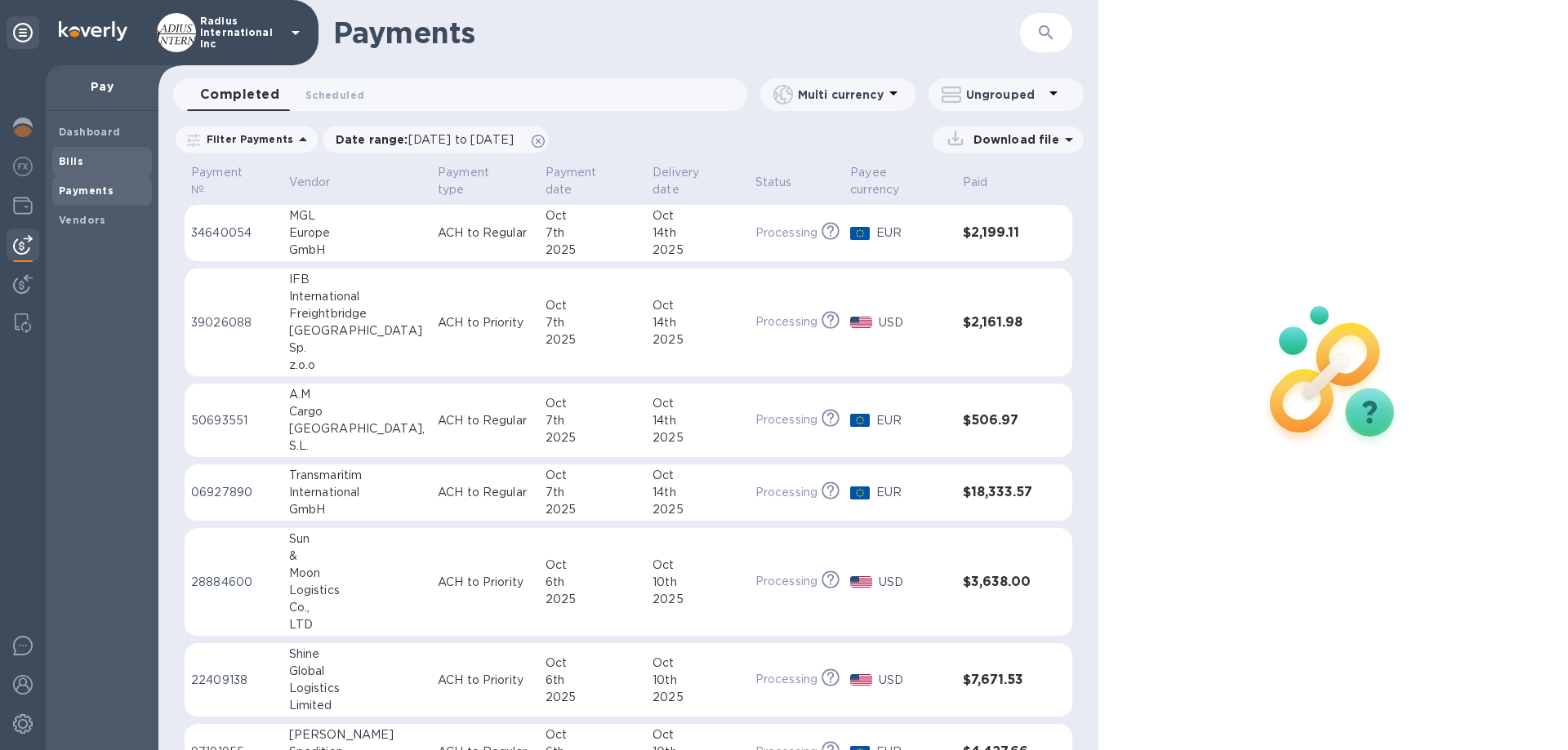
click at [84, 163] on span "Bills" at bounding box center [102, 162] width 87 height 17
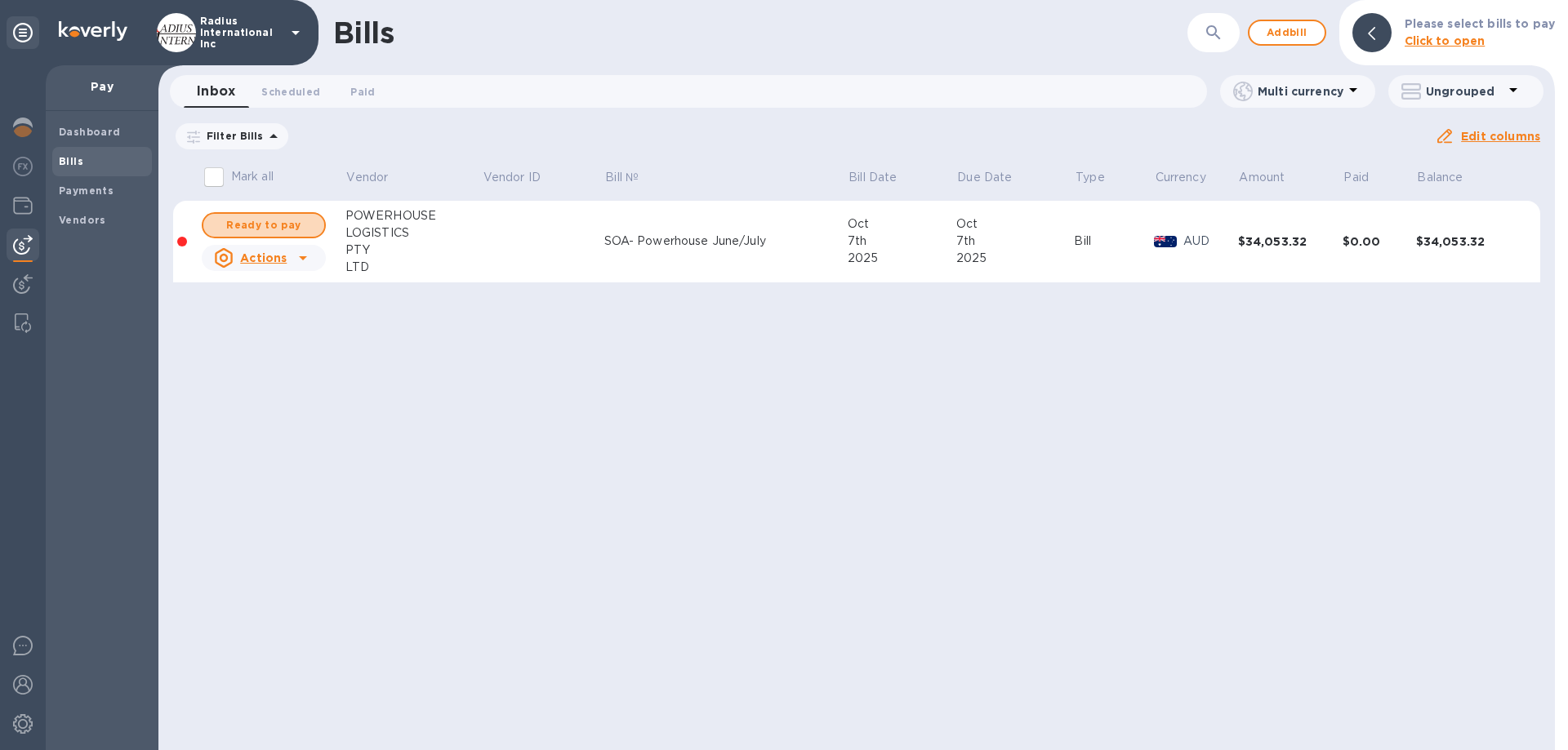
drag, startPoint x: 238, startPoint y: 220, endPoint x: 490, endPoint y: 229, distance: 252.2
click at [239, 220] on span "Ready to pay" at bounding box center [264, 225] width 95 height 19
checkbox input "true"
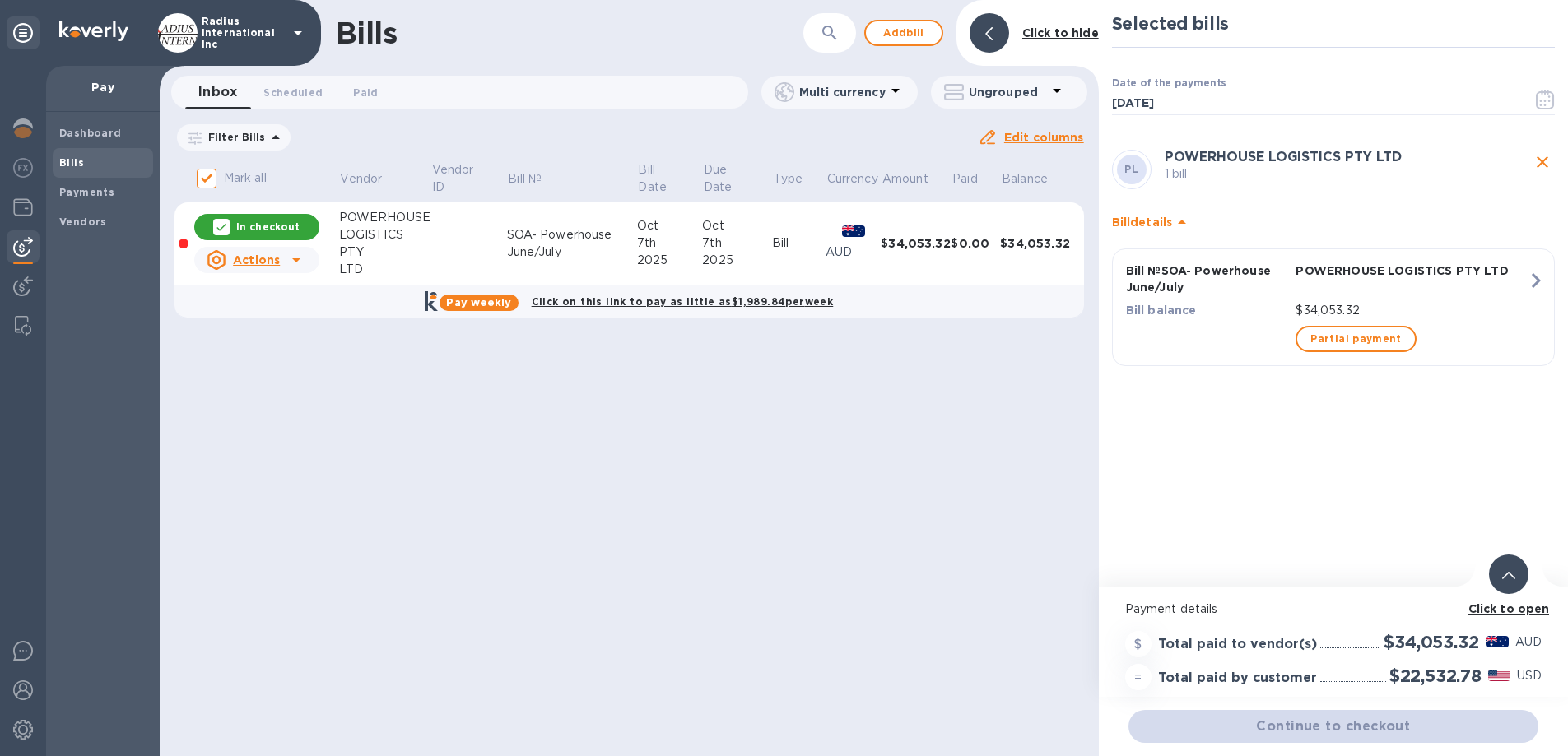
scroll to position [12, 0]
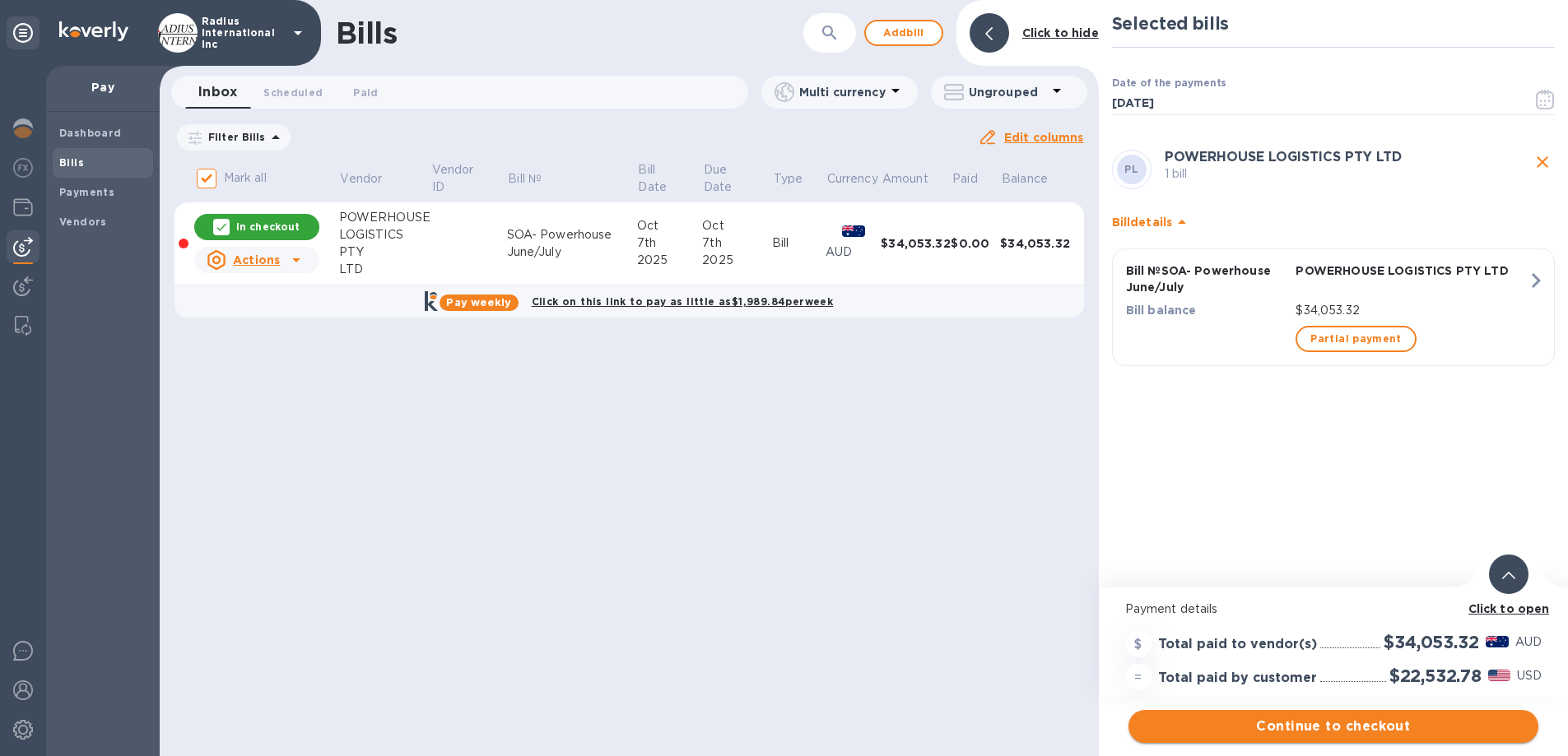
click at [1326, 717] on span "Continue to checkout" at bounding box center [1333, 726] width 384 height 20
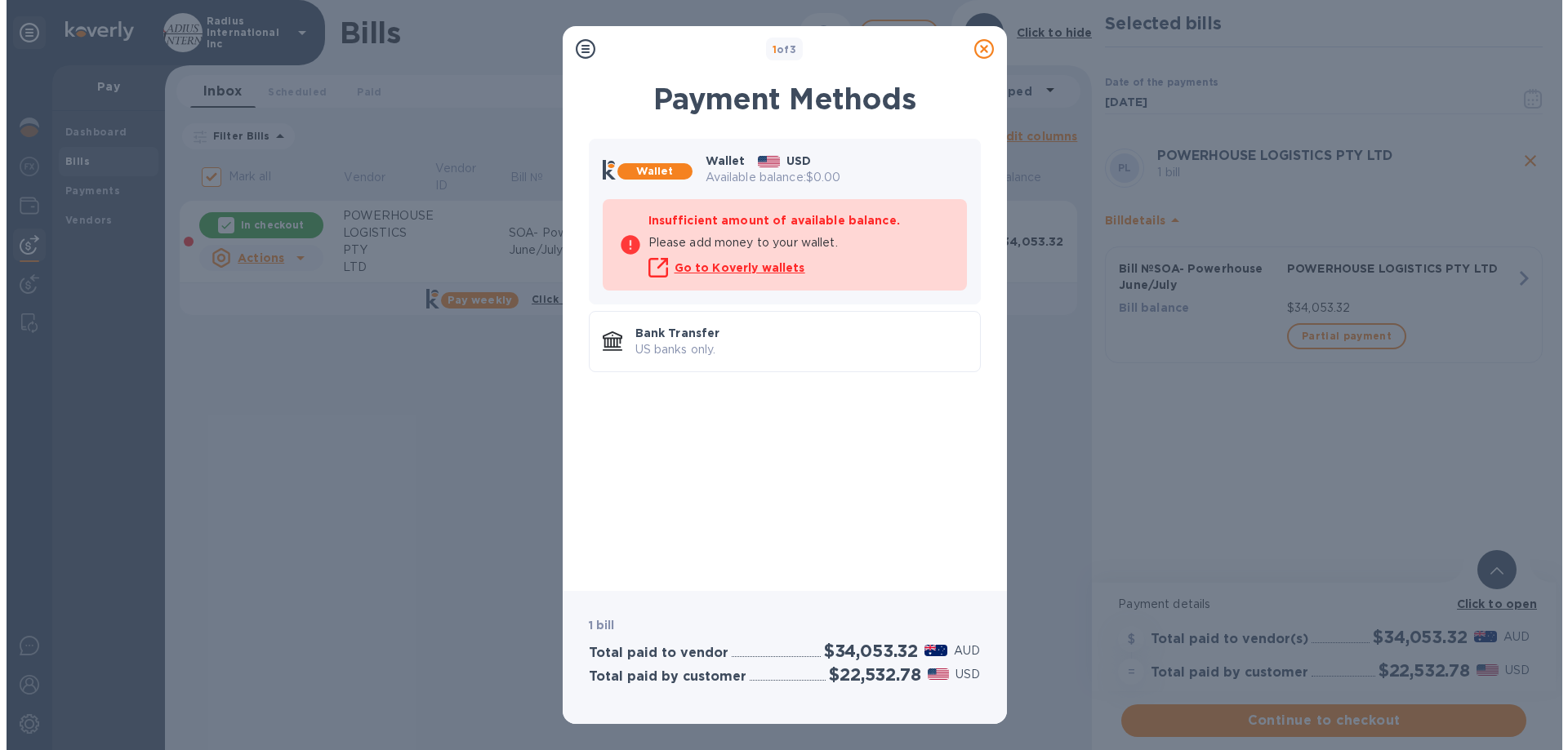
scroll to position [0, 0]
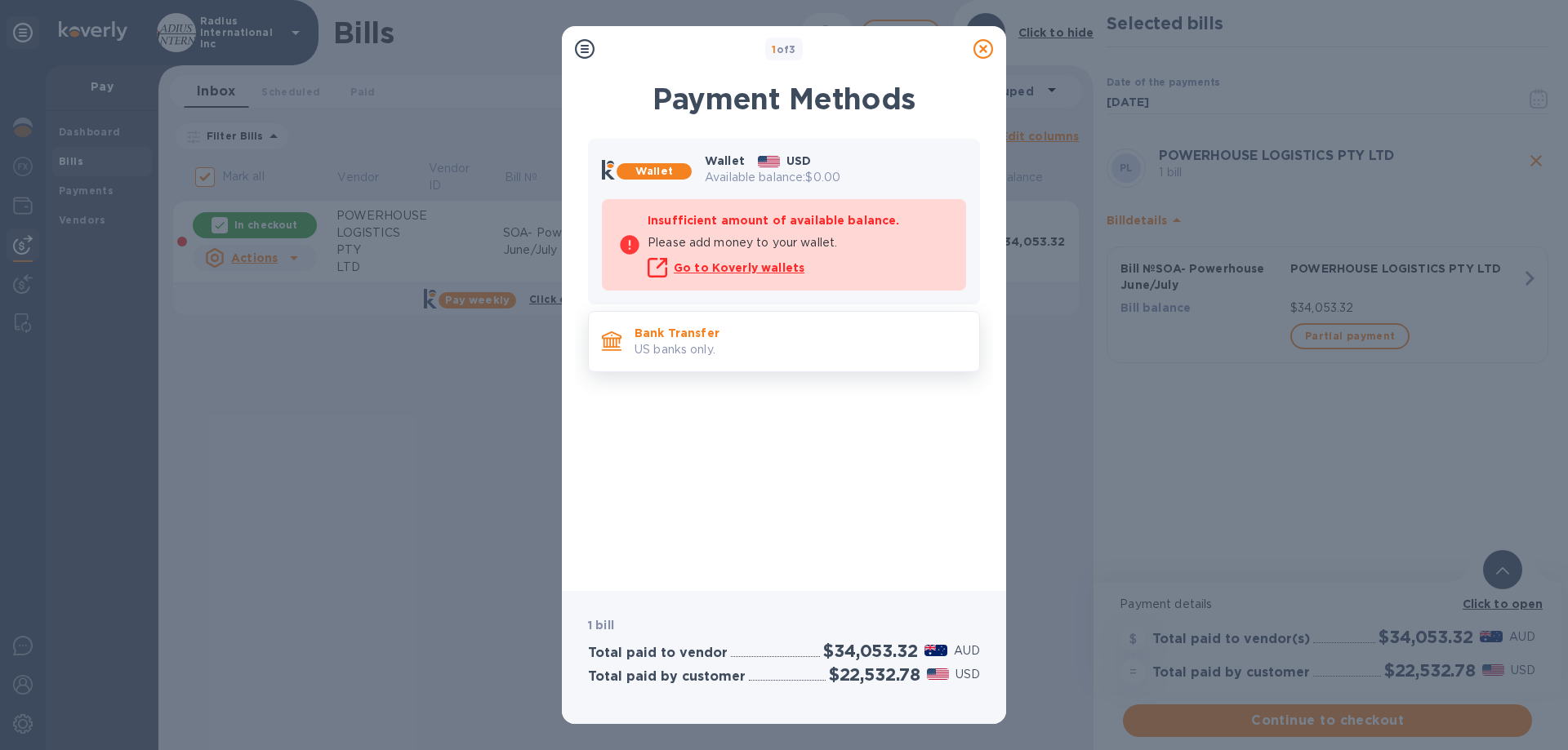
click at [767, 338] on p "Bank Transfer" at bounding box center [801, 334] width 332 height 17
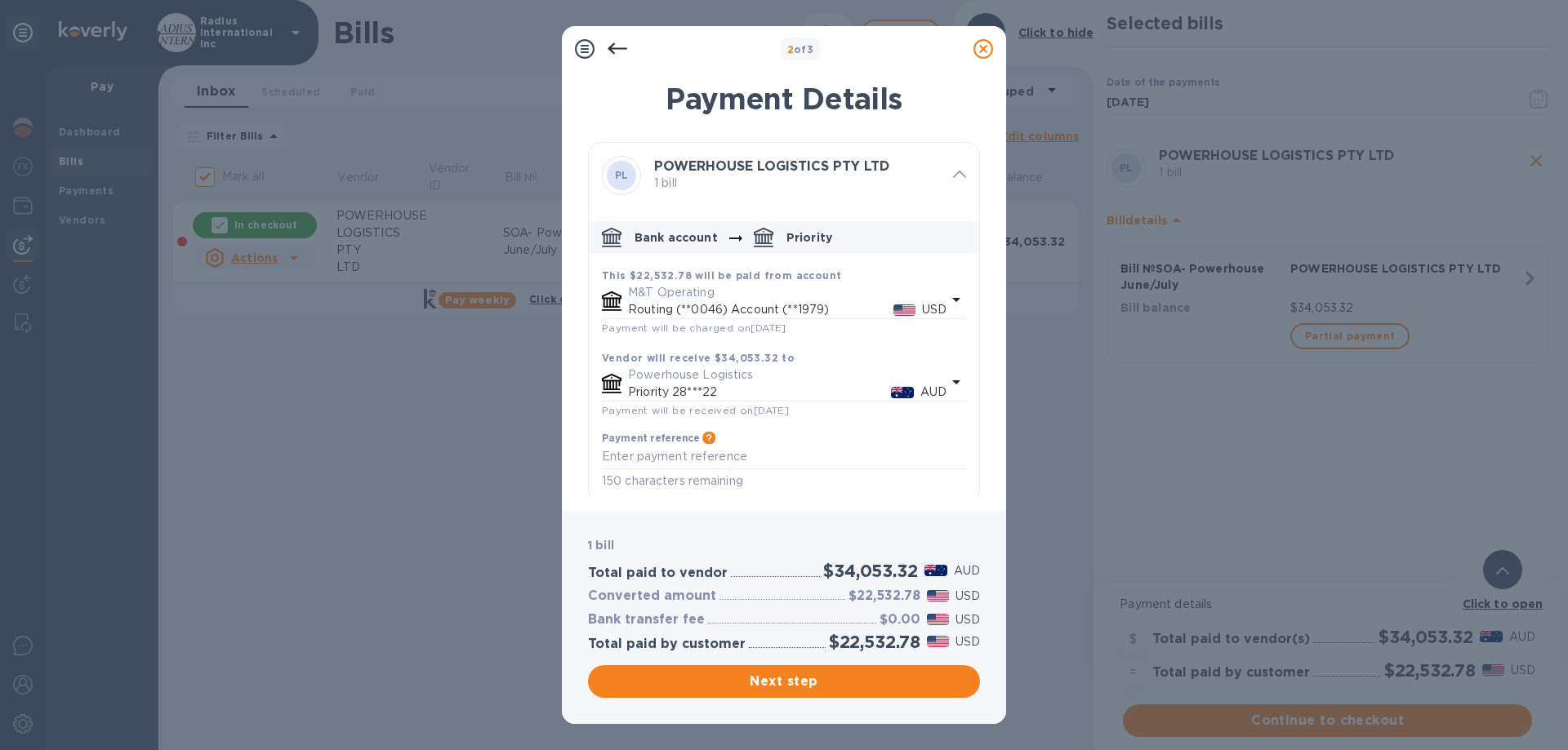
click at [818, 675] on span "Next step" at bounding box center [784, 681] width 366 height 19
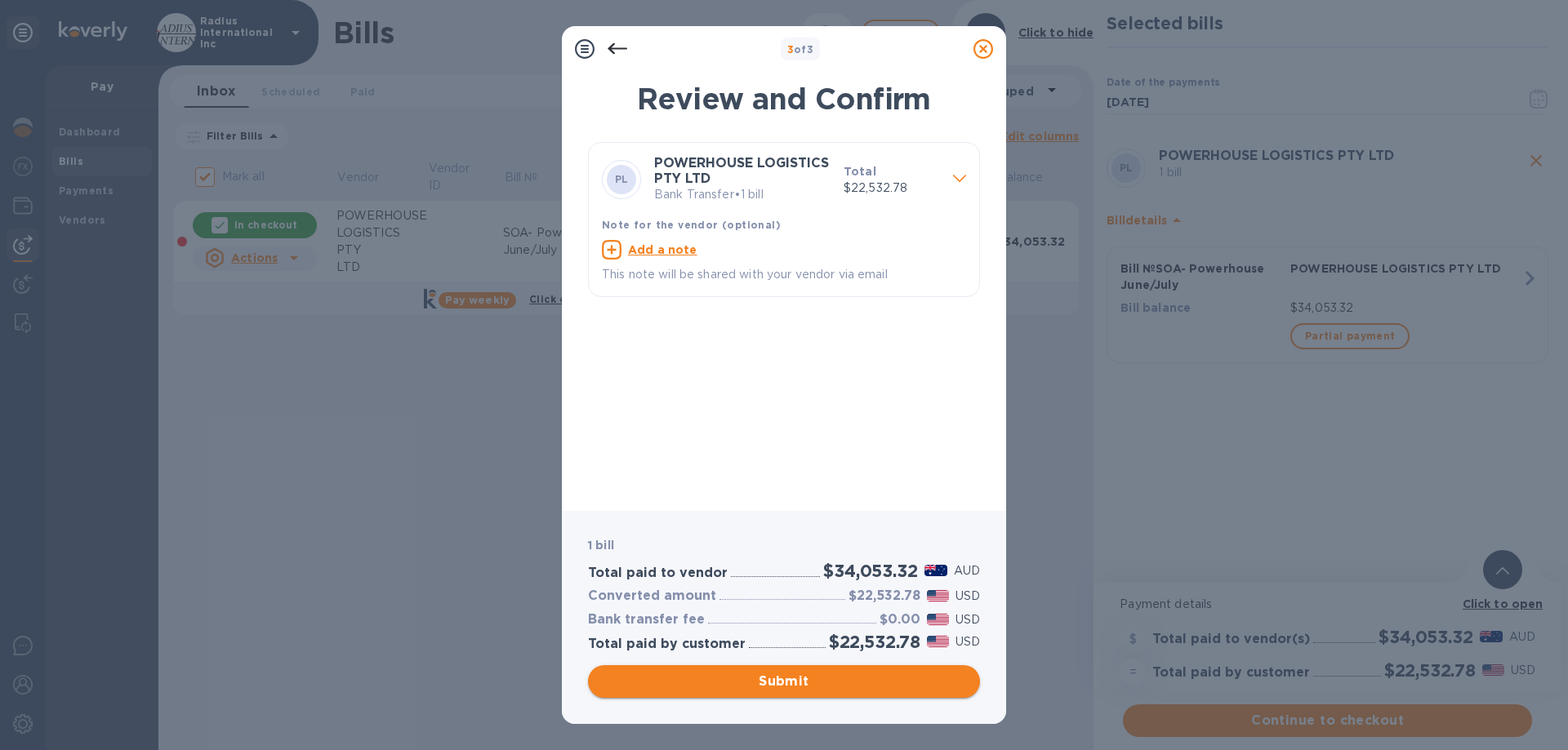
drag, startPoint x: 864, startPoint y: 674, endPoint x: 913, endPoint y: 563, distance: 121.3
click at [864, 674] on span "Submit" at bounding box center [784, 681] width 366 height 19
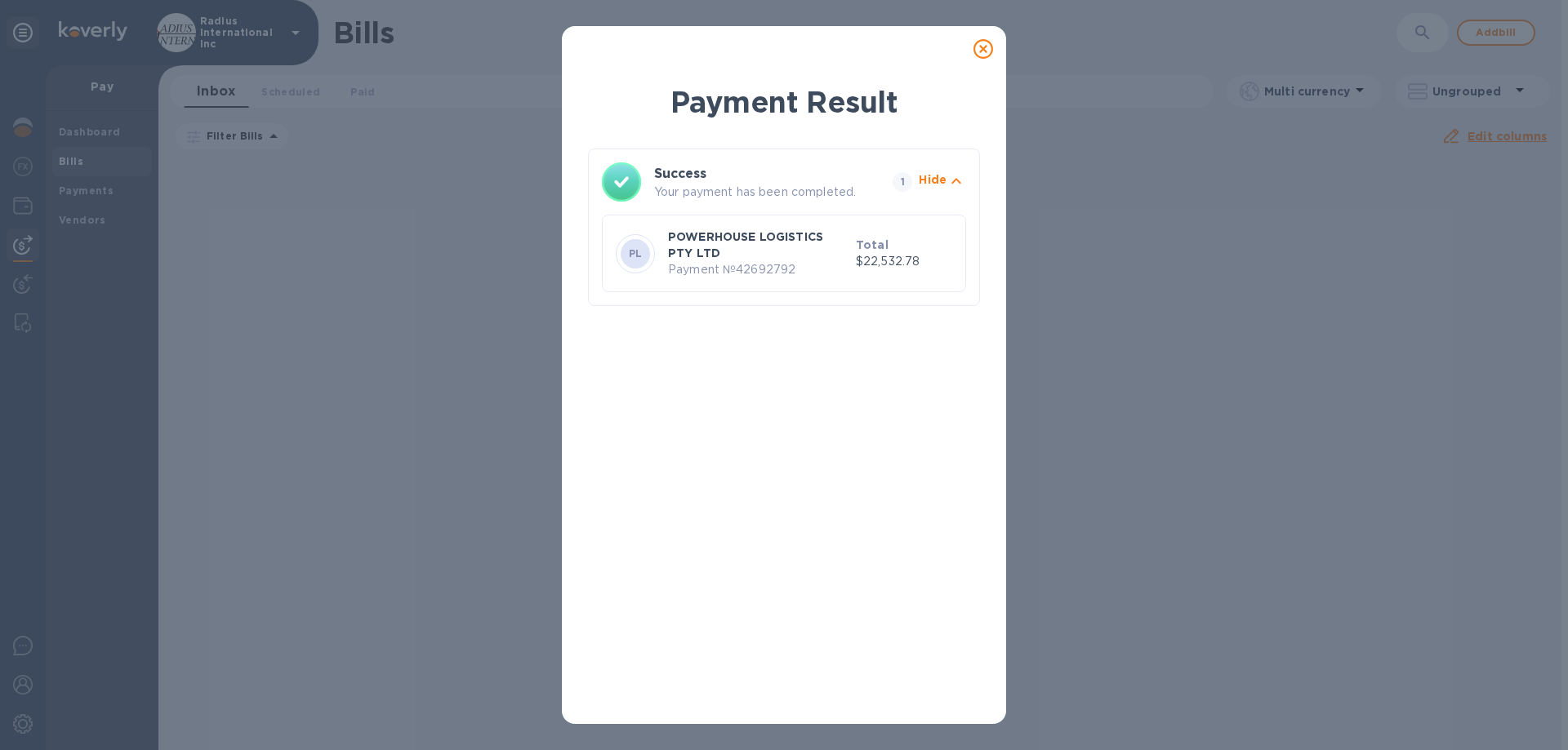
click at [979, 45] on icon at bounding box center [983, 49] width 19 height 19
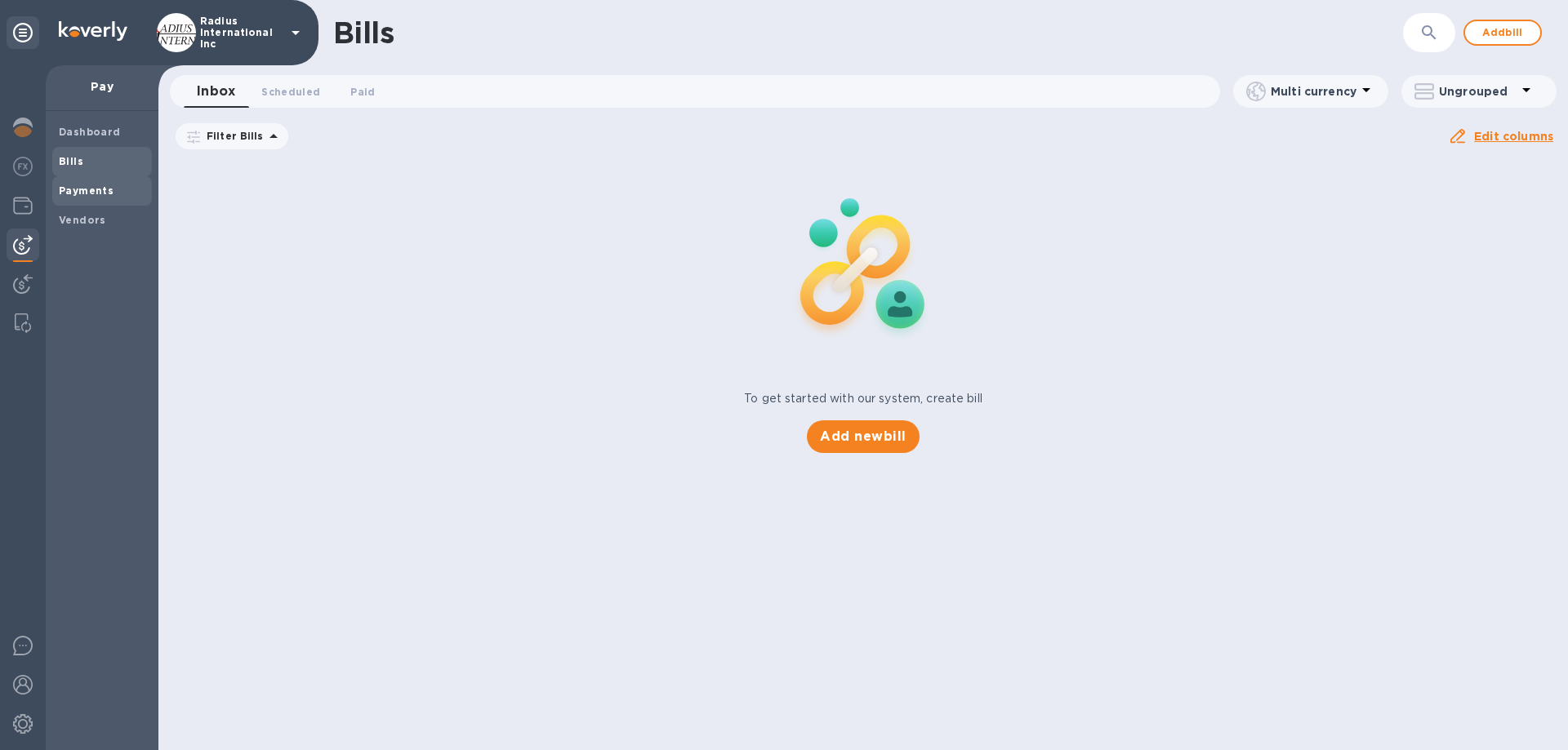
click at [92, 185] on b "Payments" at bounding box center [86, 190] width 54 height 12
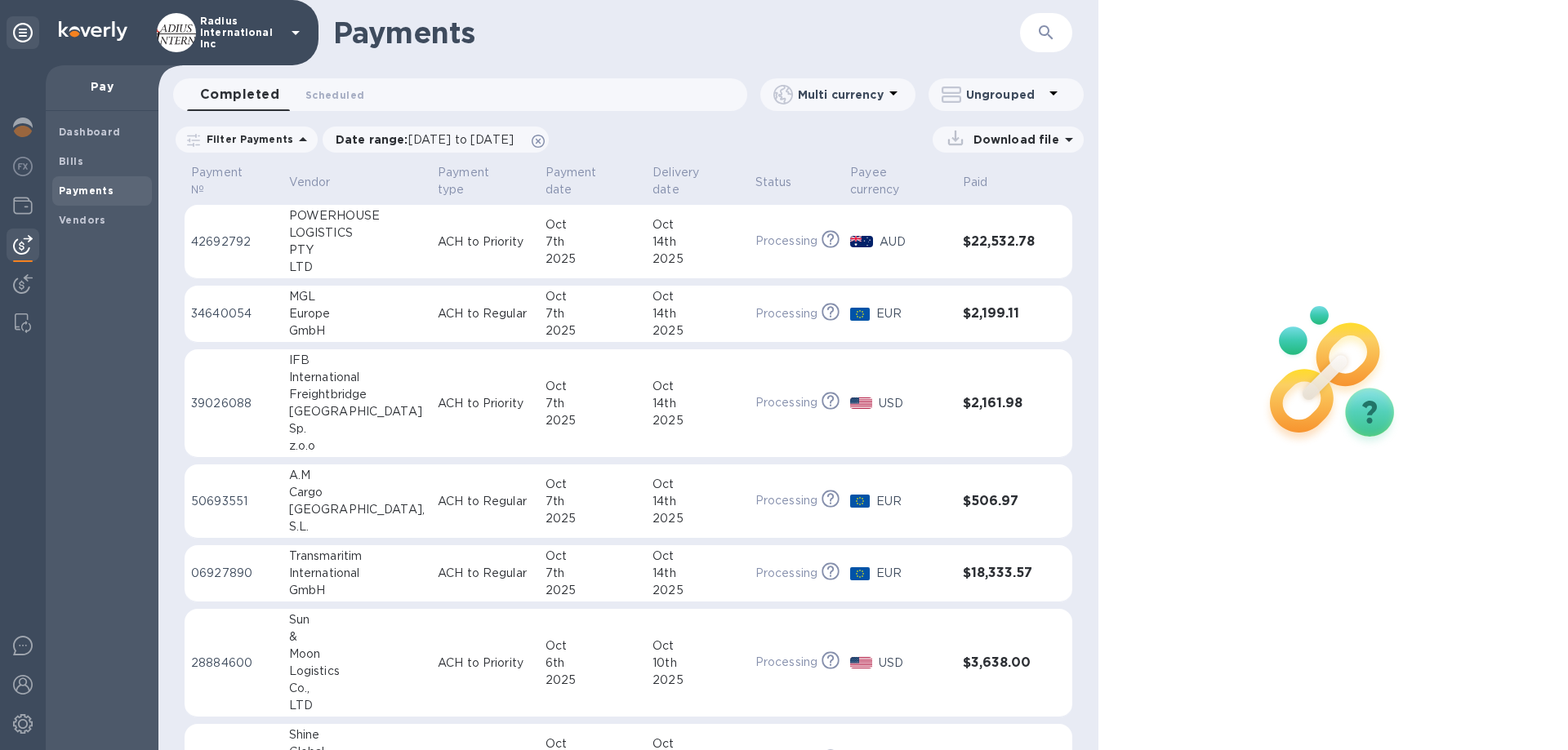
click at [438, 243] on p "ACH to Priority" at bounding box center [485, 241] width 95 height 18
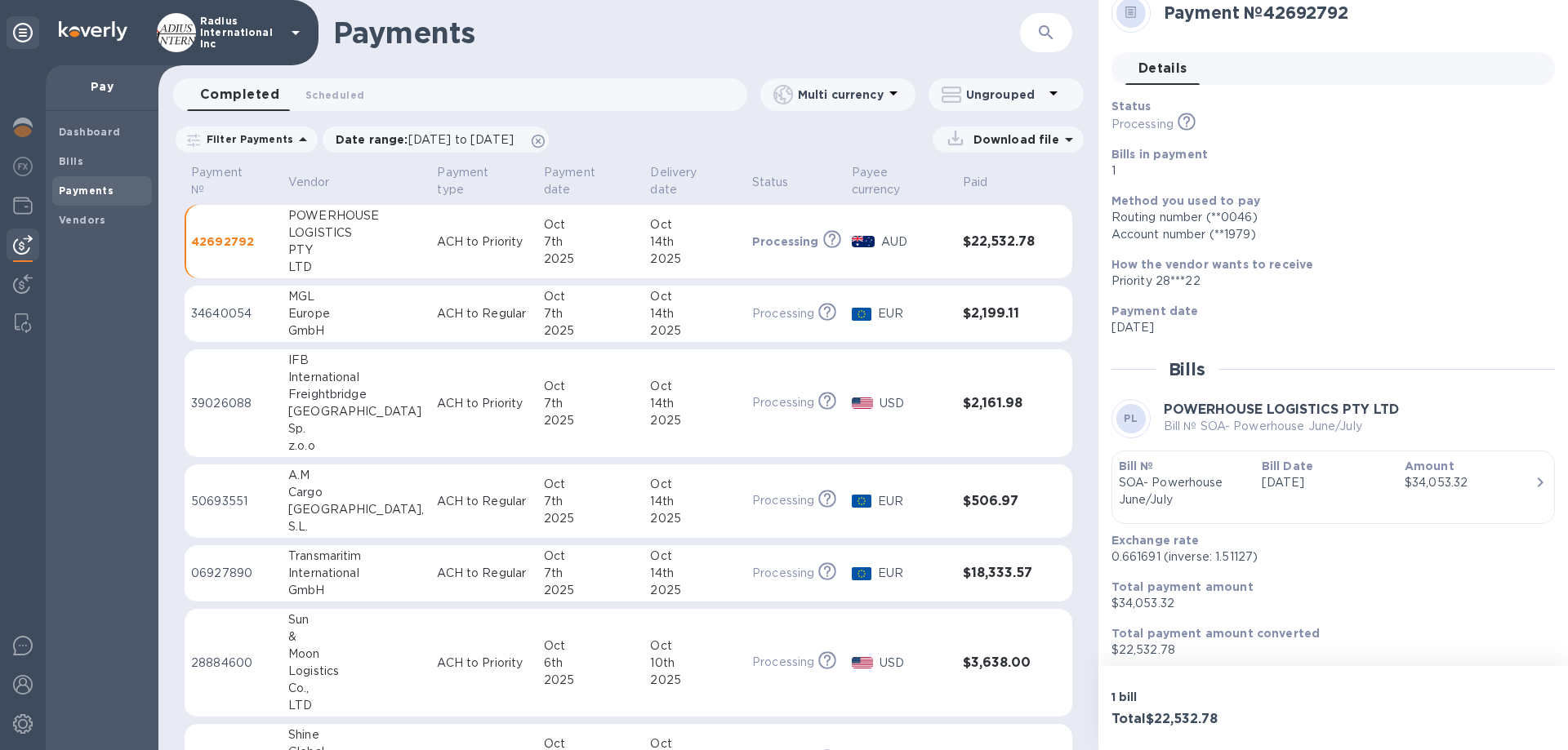
scroll to position [25, 0]
